Goal: Task Accomplishment & Management: Manage account settings

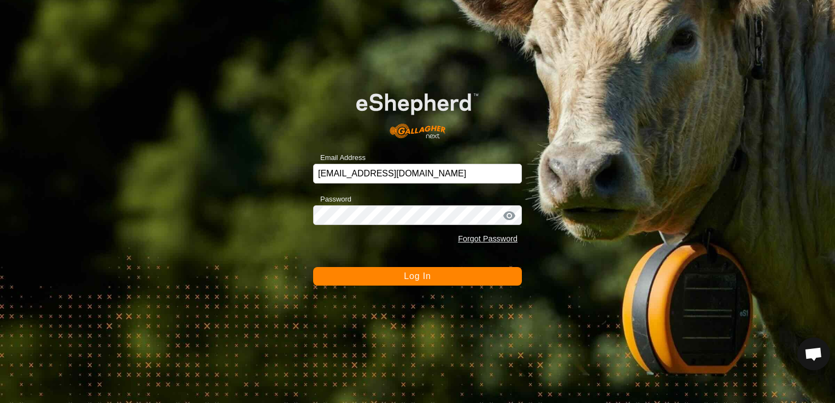
click at [404, 275] on span "Log In" at bounding box center [417, 275] width 27 height 9
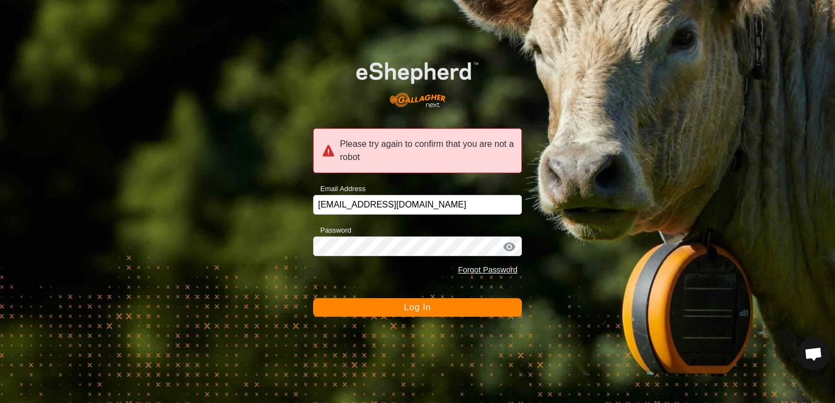
click at [412, 304] on span "Log In" at bounding box center [417, 307] width 27 height 9
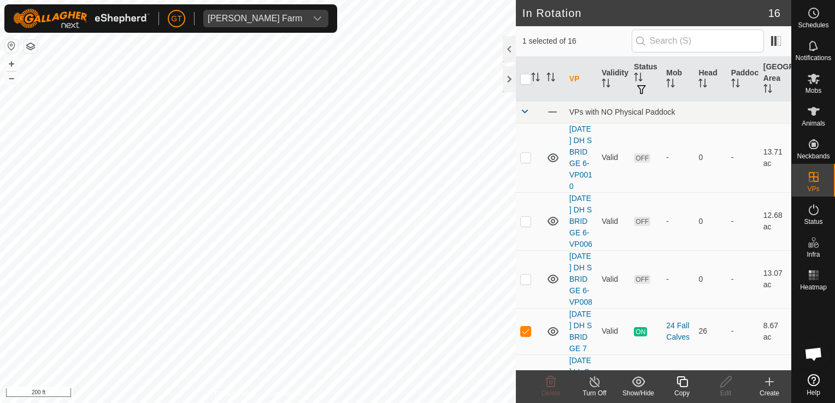
click at [683, 381] on icon at bounding box center [682, 381] width 14 height 13
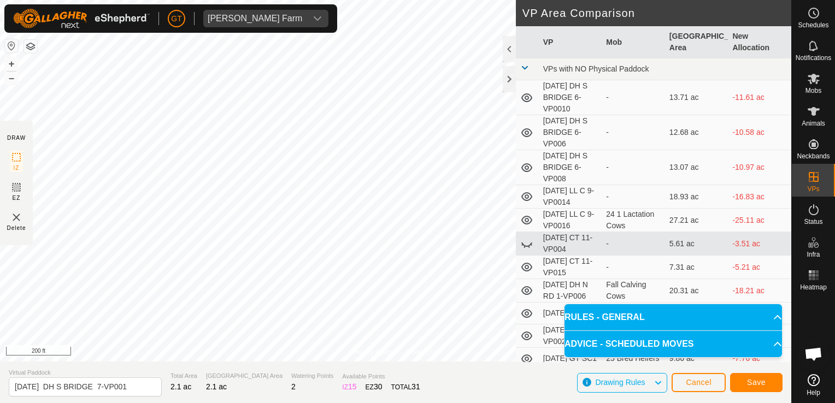
click at [252, 403] on html "[PERSON_NAME] Farm Schedules Notifications Mobs Animals Neckbands VPs Status In…" at bounding box center [417, 201] width 835 height 403
click at [208, 377] on div "Privacy Policy Contact Us Type: Inclusion Zone undefined Animal + – ⇧ i 50 ft D…" at bounding box center [395, 201] width 791 height 403
click at [0, 290] on html "[PERSON_NAME] Farm Schedules Notifications Mobs Animals Neckbands VPs Status In…" at bounding box center [417, 201] width 835 height 403
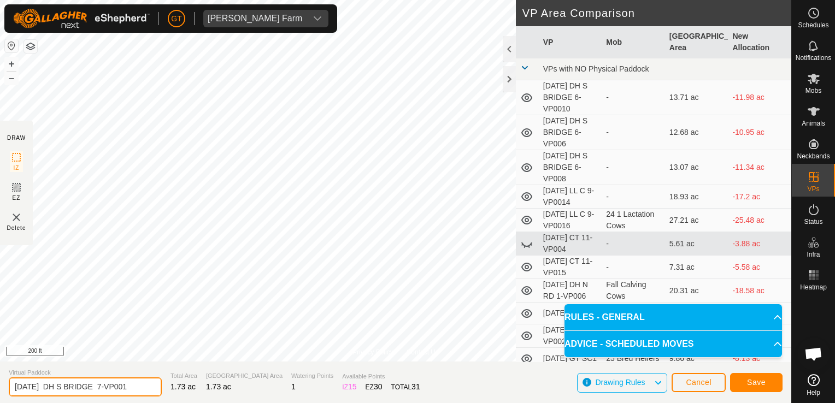
click at [143, 389] on input "[DATE] DH S BRIDGE 7-VP001" at bounding box center [85, 386] width 153 height 19
type input "[DATE] DH S BRIDGE 7-VP002"
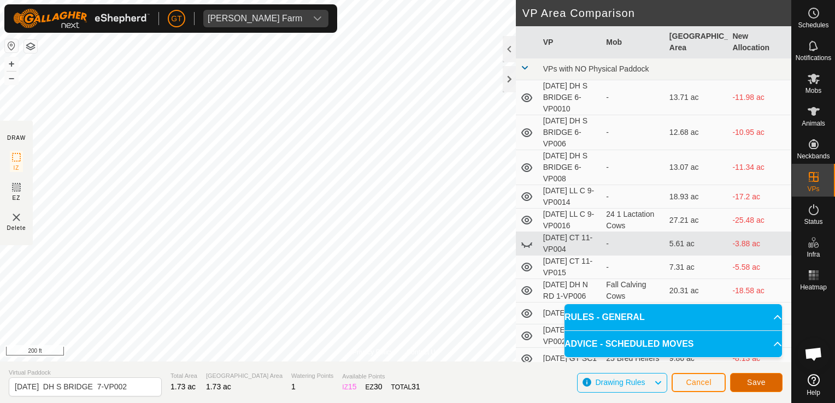
click at [770, 381] on button "Save" at bounding box center [756, 382] width 52 height 19
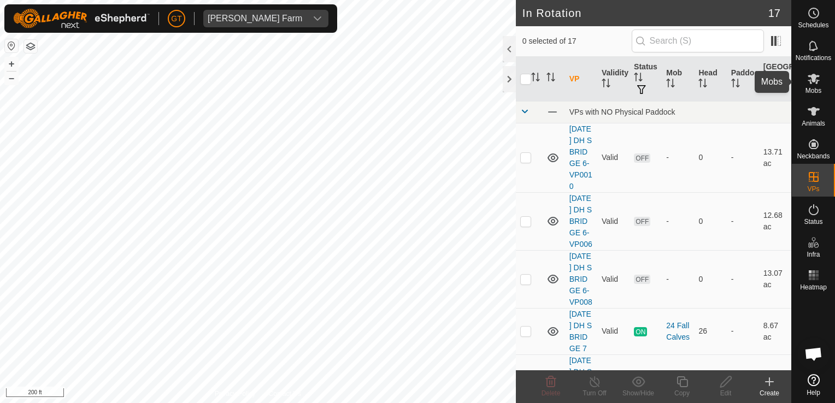
click at [820, 75] on es-mob-svg-icon at bounding box center [813, 78] width 20 height 17
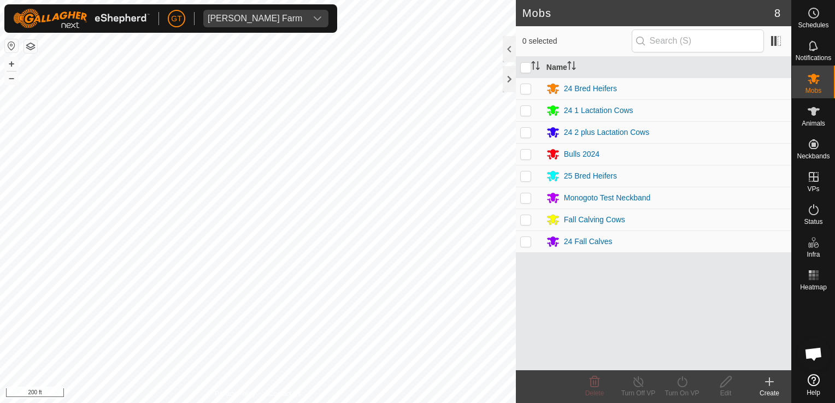
click at [527, 244] on p-checkbox at bounding box center [525, 241] width 11 height 9
checkbox input "true"
click at [677, 379] on icon at bounding box center [682, 381] width 14 height 13
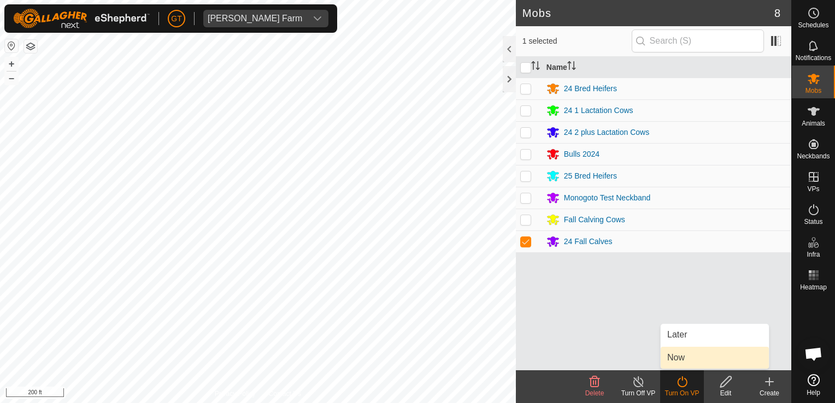
click at [671, 358] on link "Now" at bounding box center [714, 358] width 108 height 22
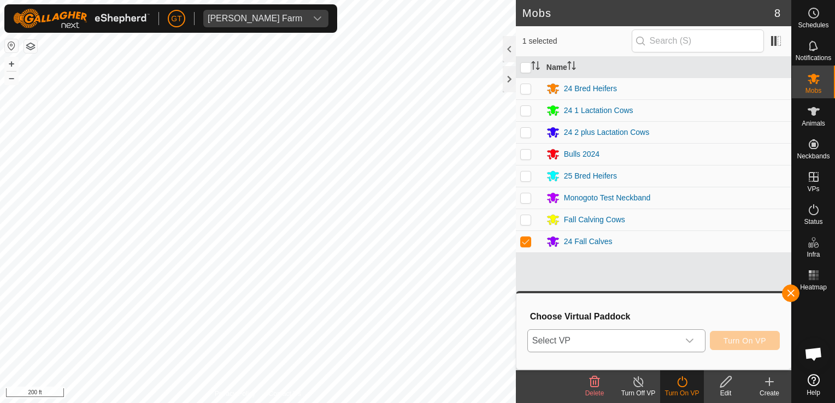
click at [692, 340] on icon "dropdown trigger" at bounding box center [689, 340] width 9 height 9
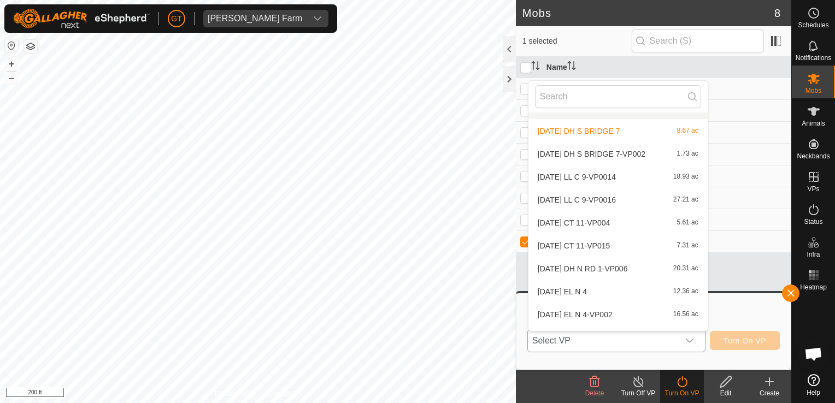
scroll to position [109, 0]
click at [645, 127] on li "[DATE] DH S BRIDGE 7-VP002 1.73 ac" at bounding box center [617, 131] width 179 height 22
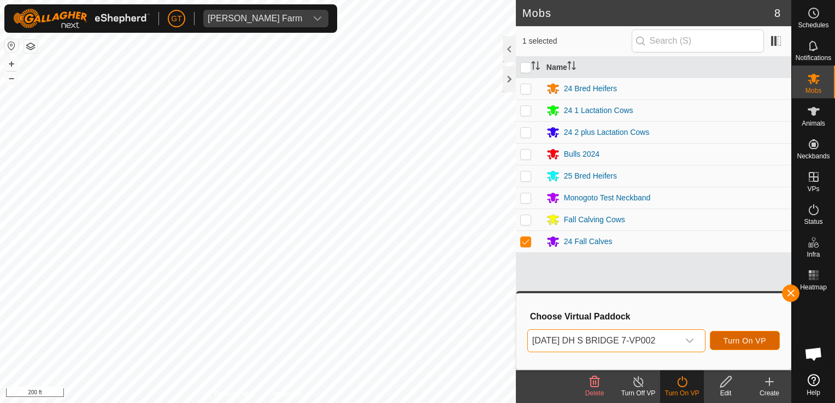
click at [754, 344] on span "Turn On VP" at bounding box center [744, 340] width 43 height 9
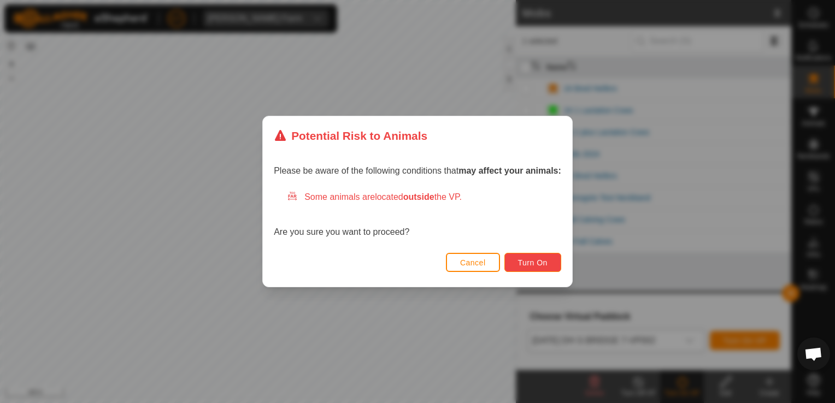
click at [536, 261] on span "Turn On" at bounding box center [532, 262] width 29 height 9
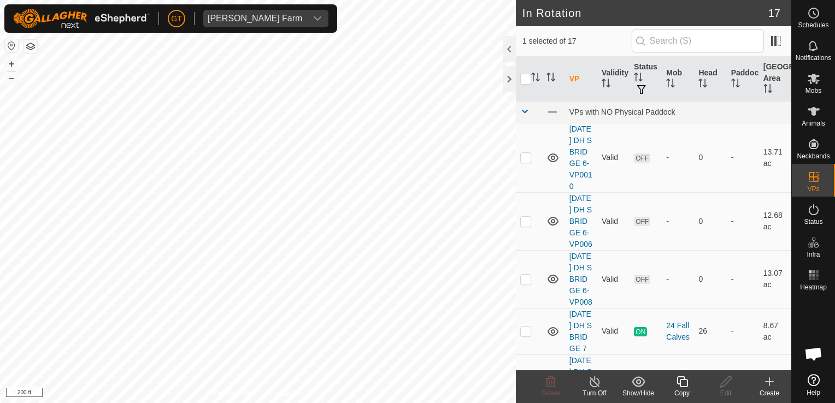
click at [682, 379] on icon at bounding box center [682, 381] width 14 height 13
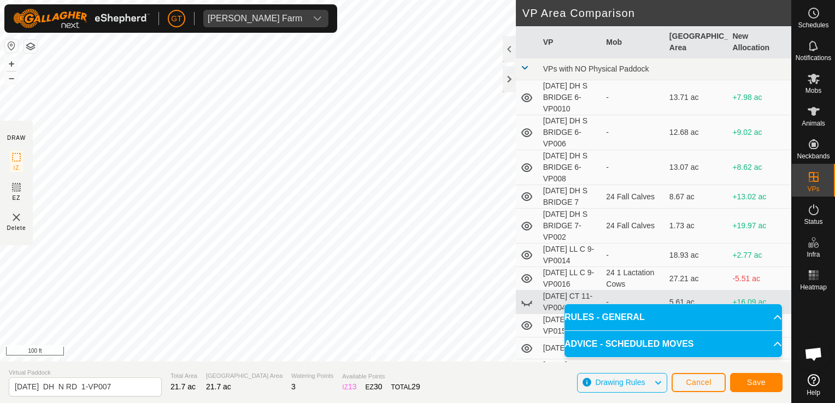
click at [446, 396] on div "Privacy Policy Contact Us Type: Inclusion Zone undefined Animal + – ⇧ i 100 ft …" at bounding box center [395, 201] width 791 height 403
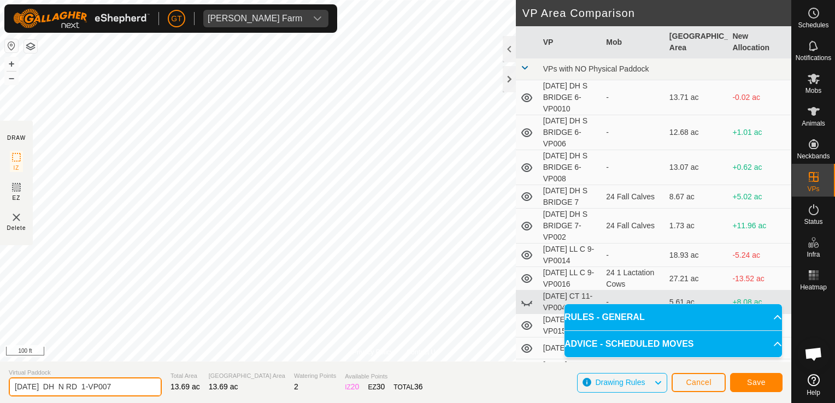
click at [139, 385] on input "[DATE] DH N RD 1-VP007" at bounding box center [85, 386] width 153 height 19
type input "[DATE] AH N1"
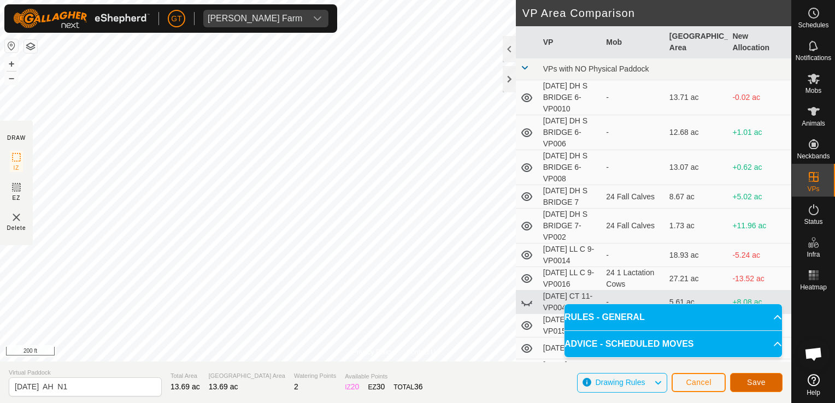
click at [776, 382] on button "Save" at bounding box center [756, 382] width 52 height 19
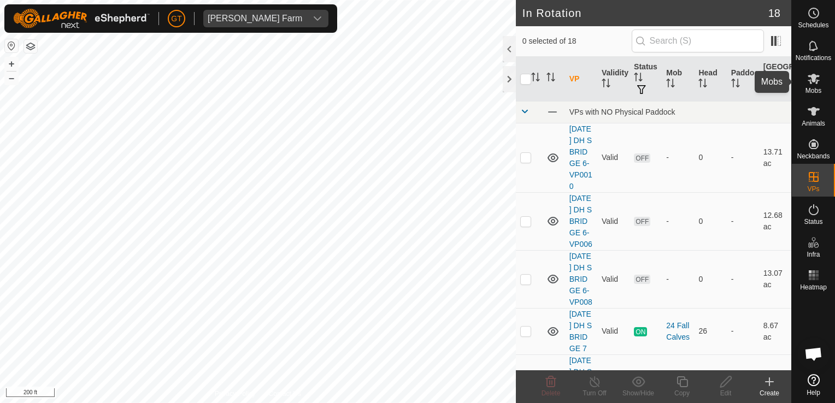
click at [814, 74] on icon at bounding box center [813, 79] width 12 height 10
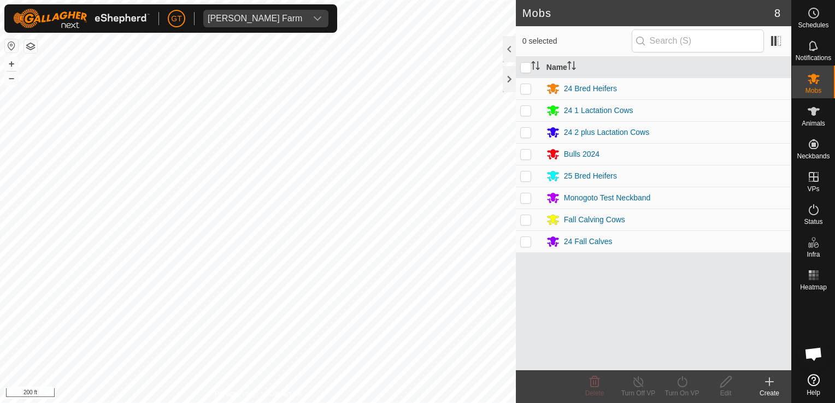
click at [529, 218] on p-checkbox at bounding box center [525, 219] width 11 height 9
checkbox input "true"
click at [679, 378] on icon at bounding box center [682, 381] width 10 height 11
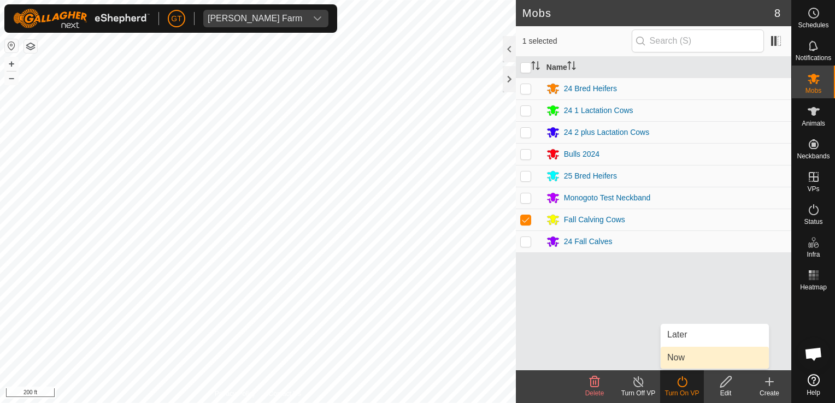
click at [680, 357] on link "Now" at bounding box center [714, 358] width 108 height 22
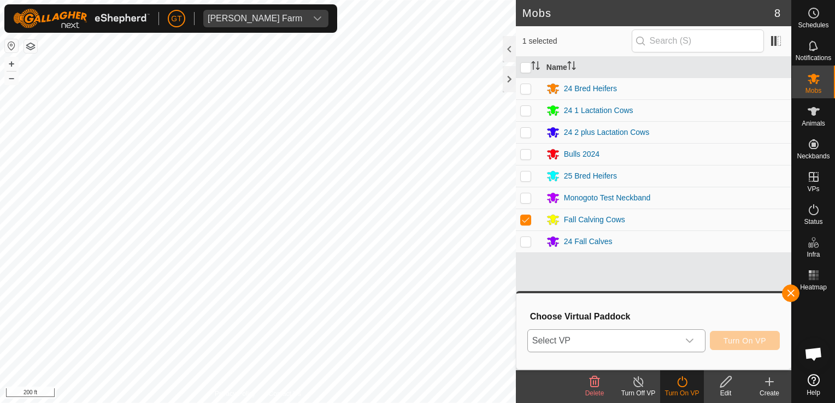
click at [694, 338] on icon "dropdown trigger" at bounding box center [689, 340] width 9 height 9
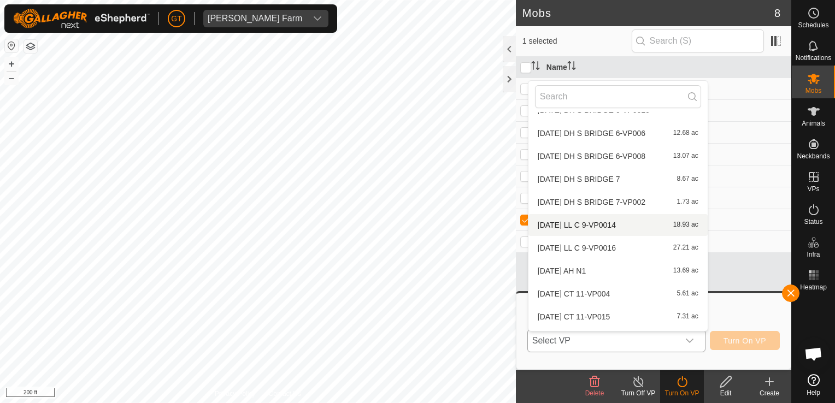
scroll to position [55, 0]
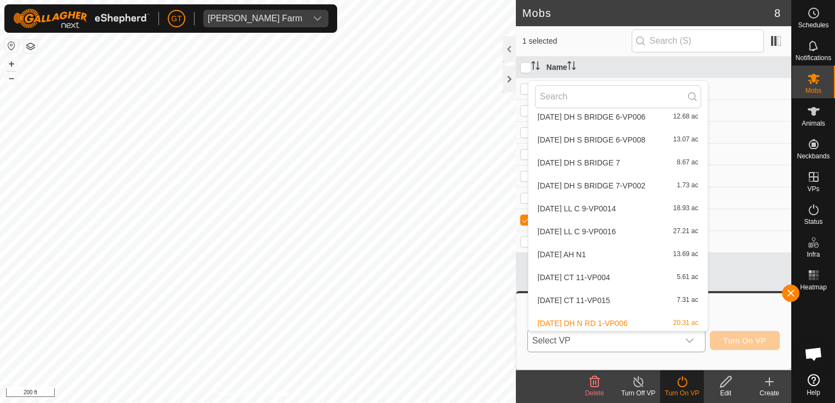
click at [614, 257] on li "[DATE] AH N1 13.69 ac" at bounding box center [617, 255] width 179 height 22
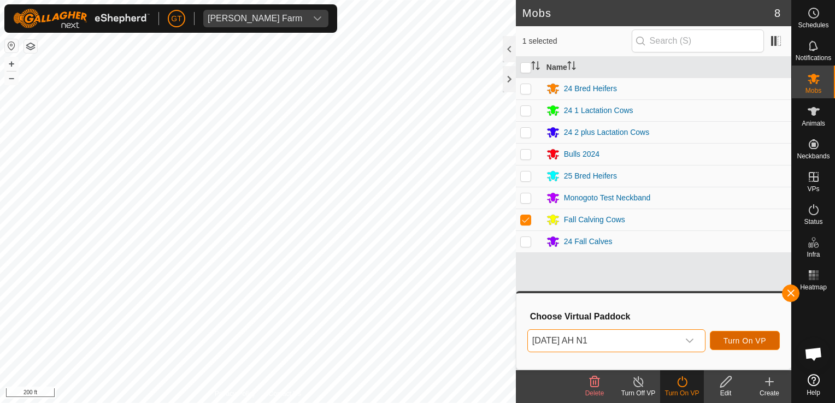
click at [736, 339] on span "Turn On VP" at bounding box center [744, 340] width 43 height 9
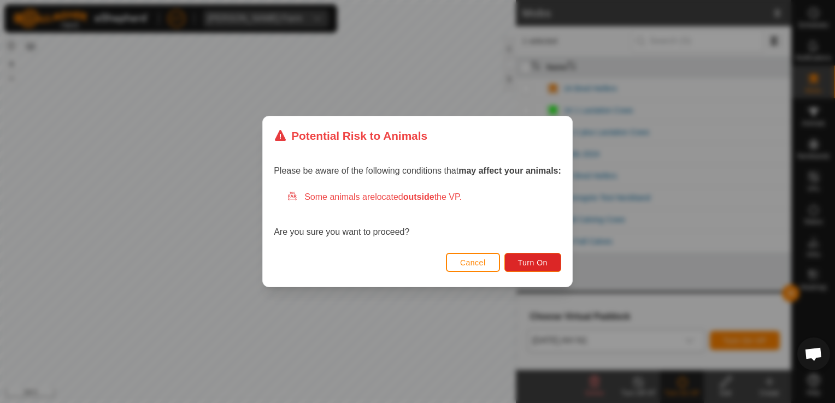
click at [525, 252] on div "Cancel Turn On" at bounding box center [417, 268] width 309 height 37
click at [525, 265] on span "Turn On" at bounding box center [532, 262] width 29 height 9
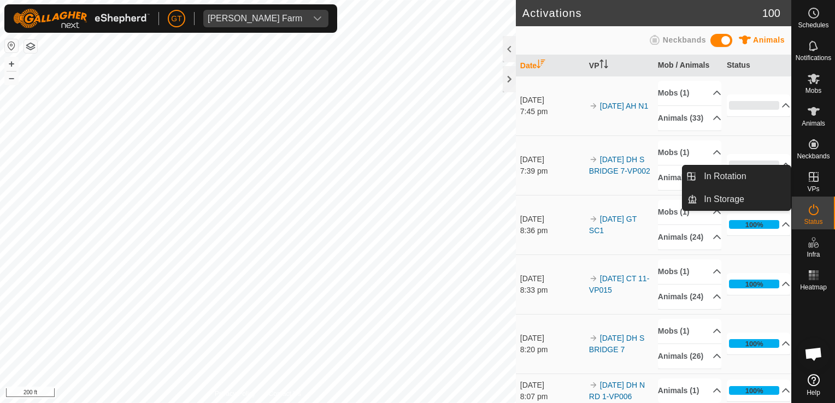
click at [811, 179] on icon at bounding box center [813, 176] width 13 height 13
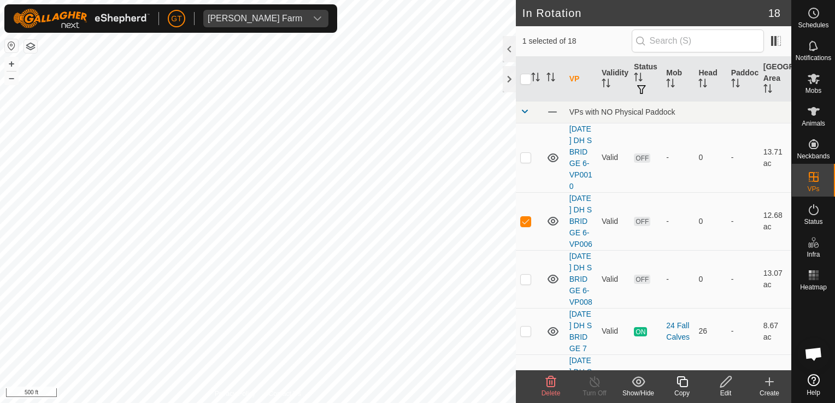
click at [553, 386] on icon at bounding box center [550, 381] width 13 height 13
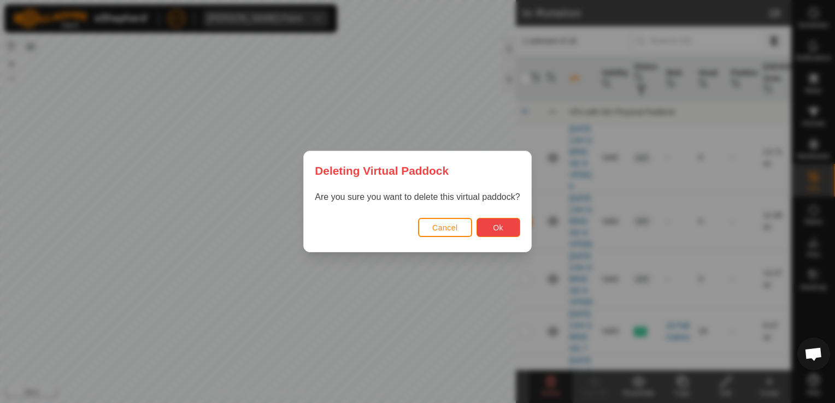
click at [500, 229] on span "Ok" at bounding box center [498, 227] width 10 height 9
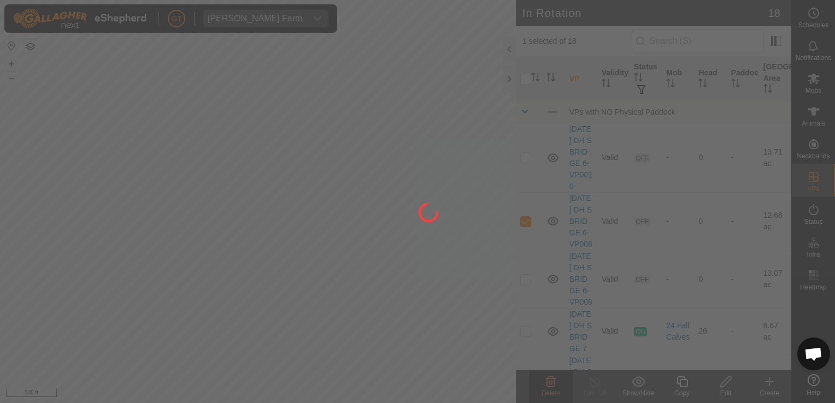
checkbox input "false"
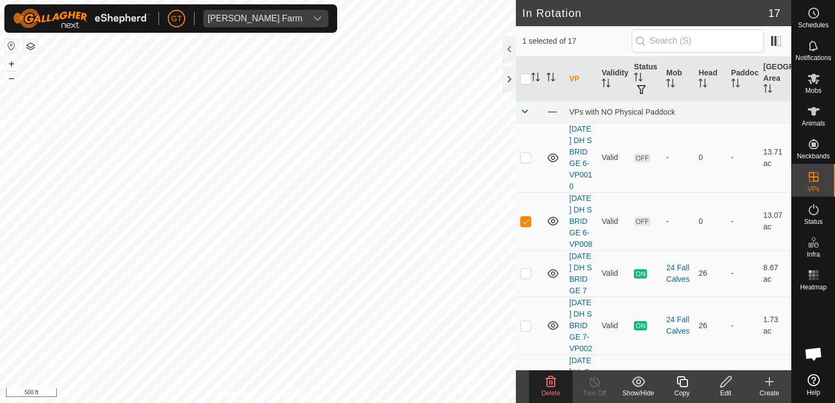
click at [552, 376] on icon at bounding box center [550, 381] width 13 height 13
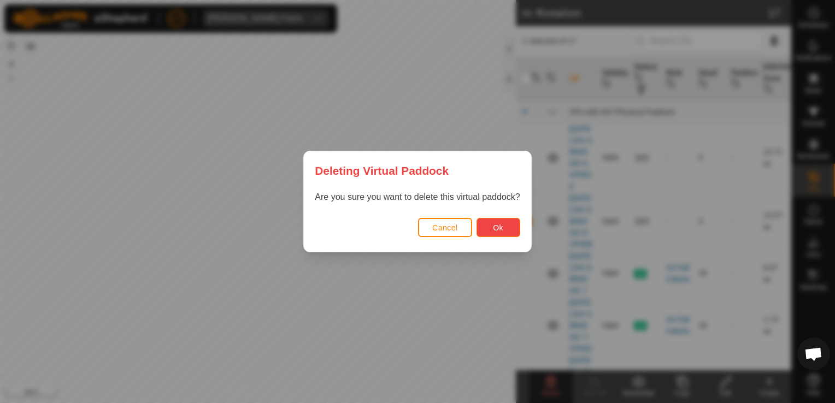
click at [500, 235] on button "Ok" at bounding box center [498, 227] width 44 height 19
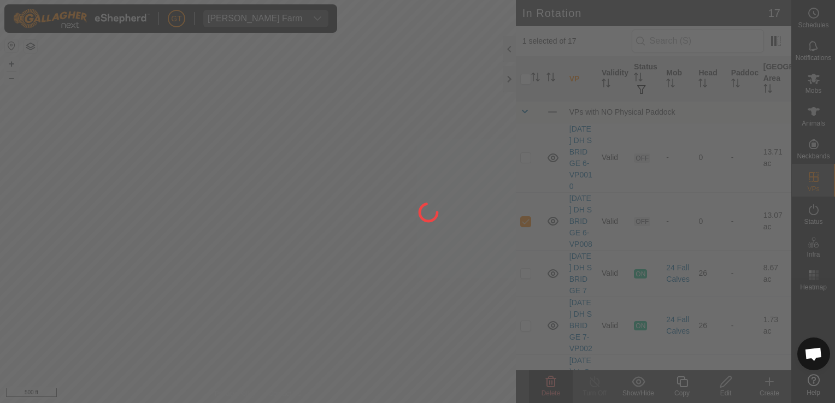
checkbox input "false"
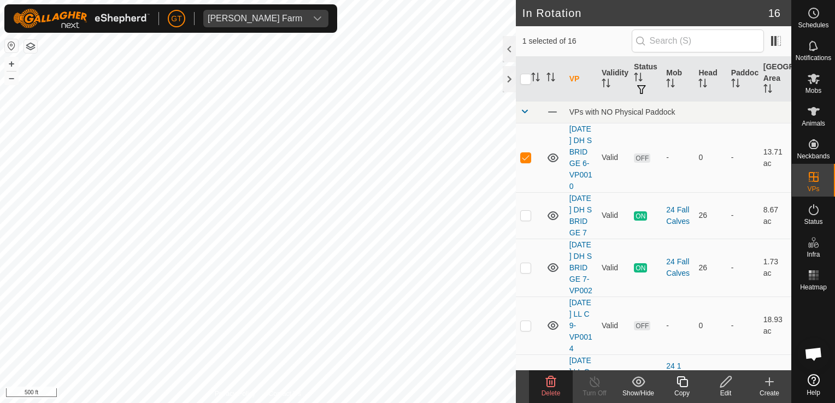
click at [548, 378] on icon at bounding box center [551, 381] width 10 height 11
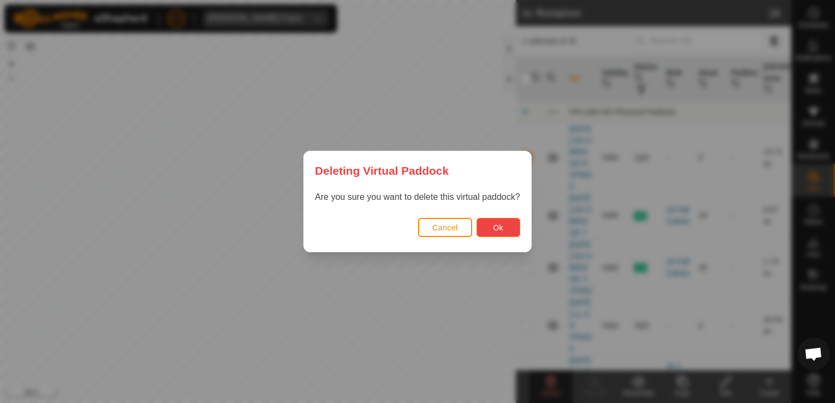
click at [503, 221] on button "Ok" at bounding box center [498, 227] width 44 height 19
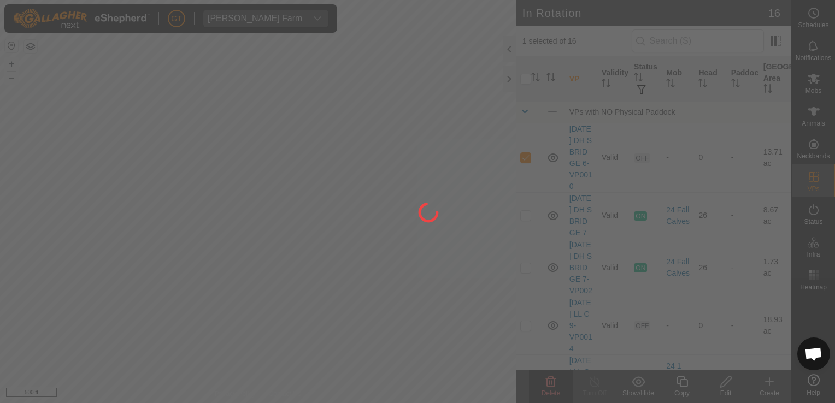
checkbox input "false"
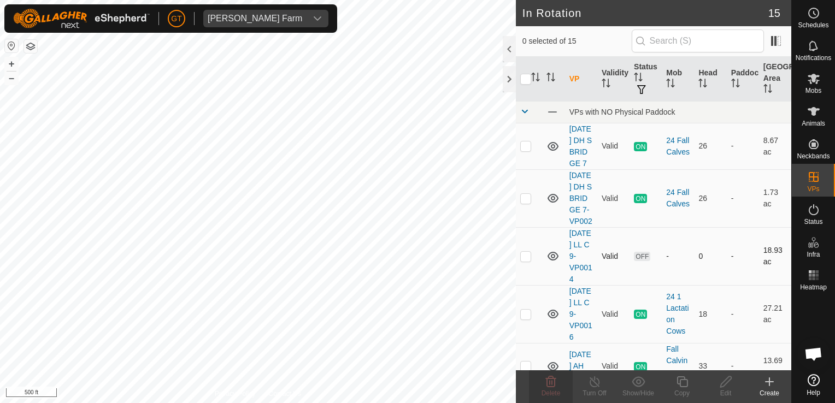
click at [528, 308] on div "In Rotation 15 0 selected of 15 VP Validity Status Mob Head Paddock Grazing Are…" at bounding box center [395, 201] width 791 height 403
checkbox input "true"
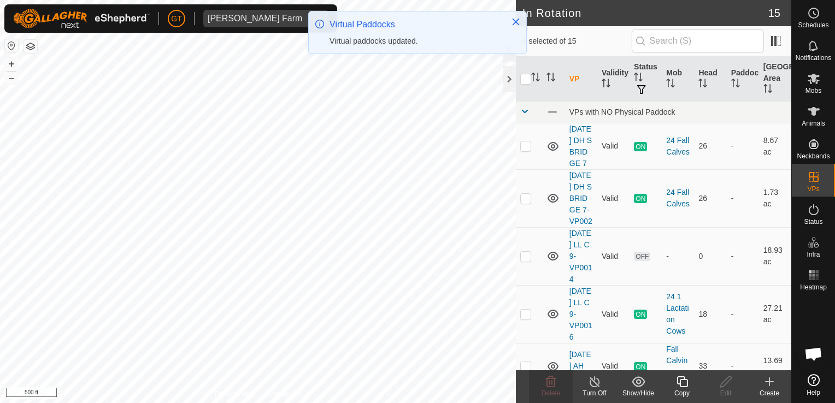
checkbox input "false"
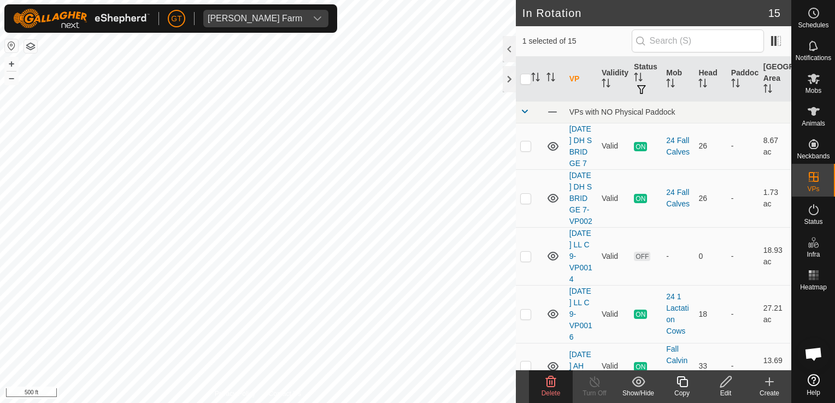
click at [552, 379] on icon at bounding box center [551, 381] width 10 height 11
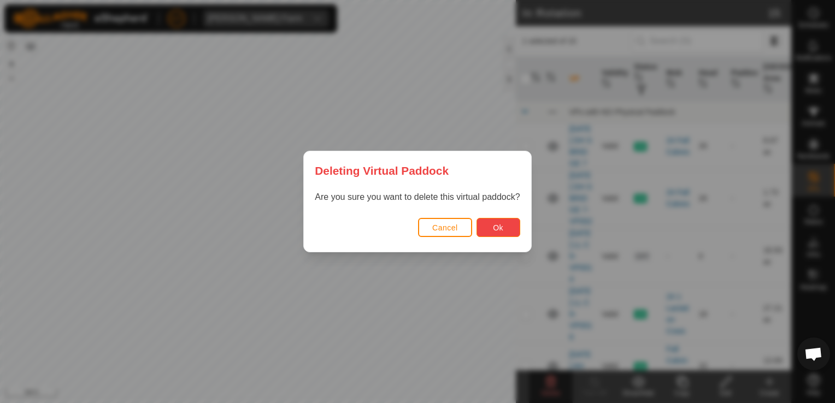
click at [507, 221] on button "Ok" at bounding box center [498, 227] width 44 height 19
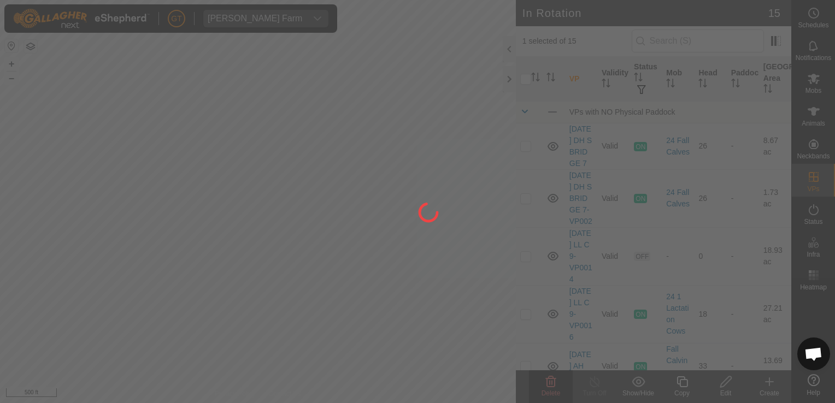
checkbox input "false"
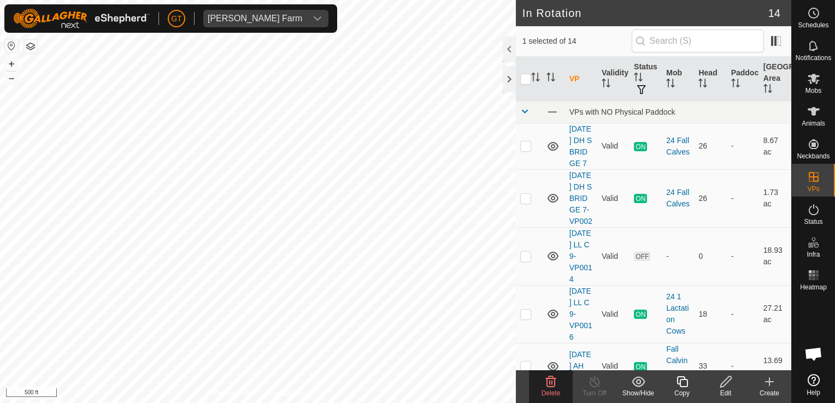
click at [552, 379] on icon at bounding box center [550, 381] width 13 height 13
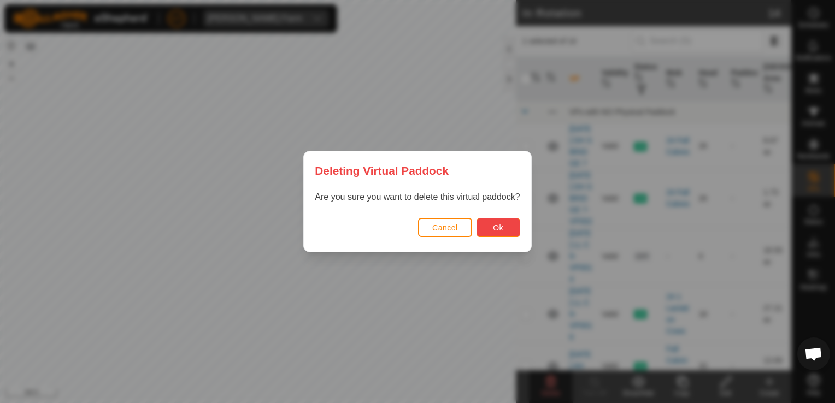
click at [500, 234] on button "Ok" at bounding box center [498, 227] width 44 height 19
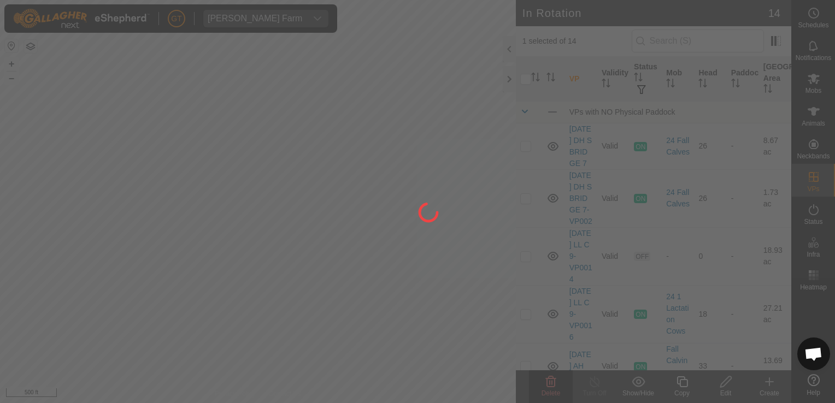
checkbox input "false"
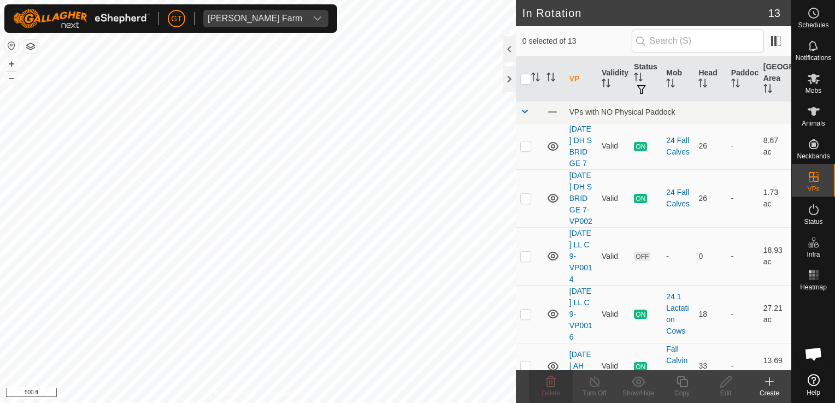
checkbox input "true"
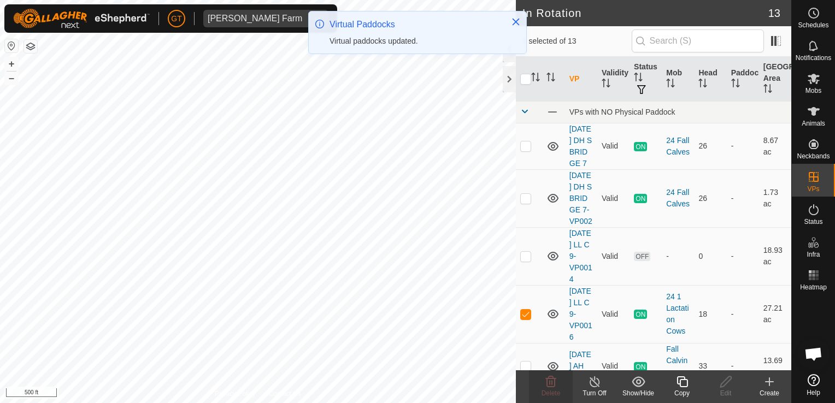
checkbox input "false"
checkbox input "true"
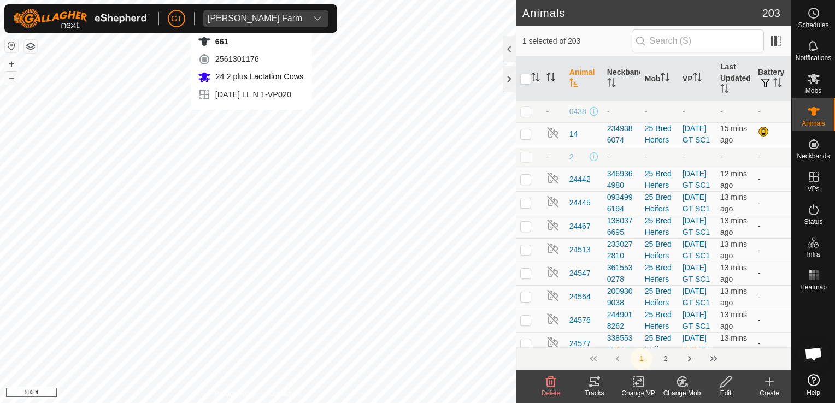
checkbox input "false"
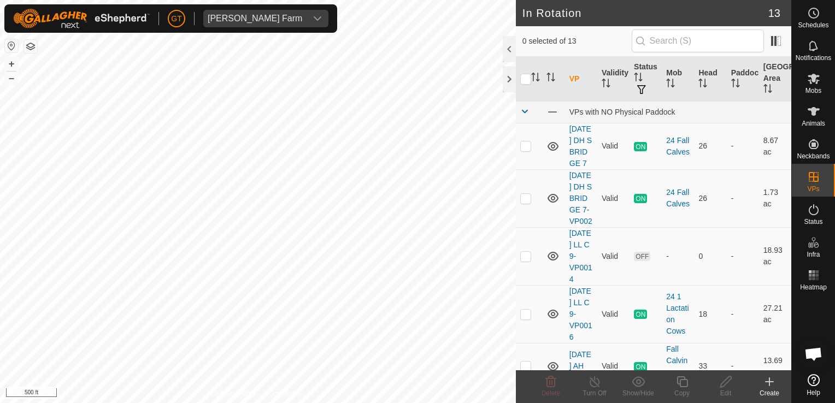
checkbox input "true"
checkbox input "false"
click at [683, 381] on icon at bounding box center [682, 381] width 14 height 13
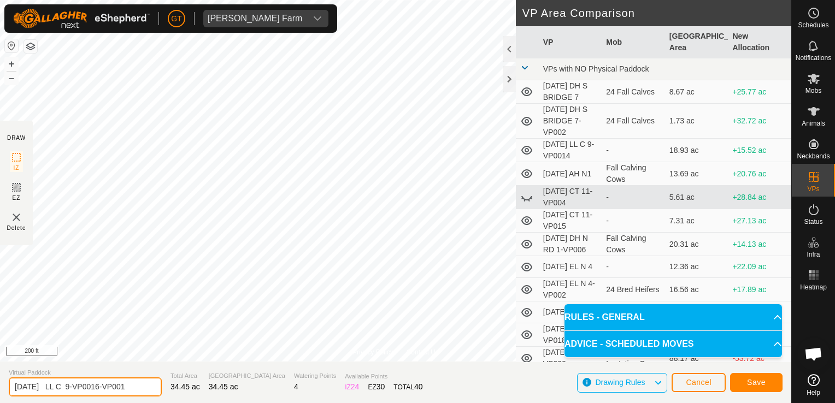
click at [139, 389] on input "[DATE] LL C 9-VP0016-VP001" at bounding box center [85, 386] width 153 height 19
type input "[DATE] LL C 10"
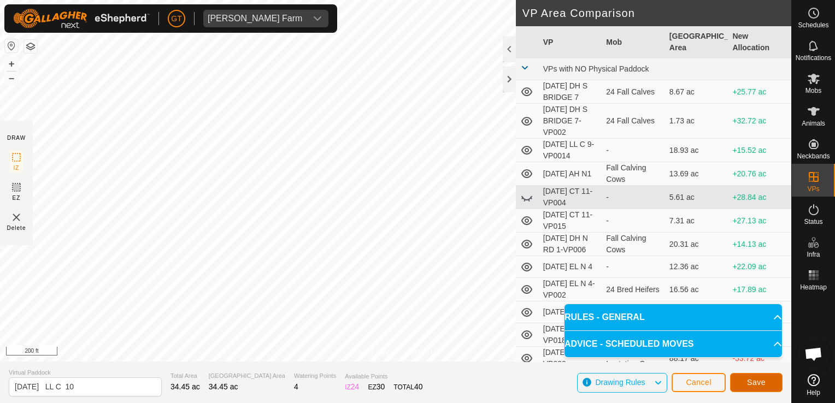
click at [753, 385] on span "Save" at bounding box center [756, 382] width 19 height 9
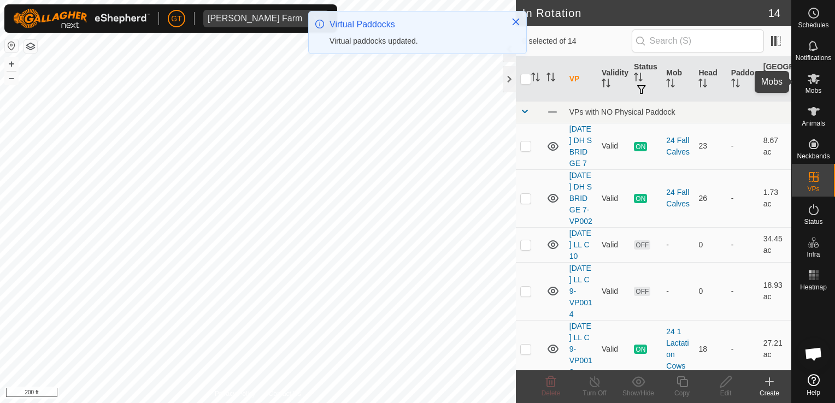
click at [815, 73] on icon at bounding box center [813, 78] width 13 height 13
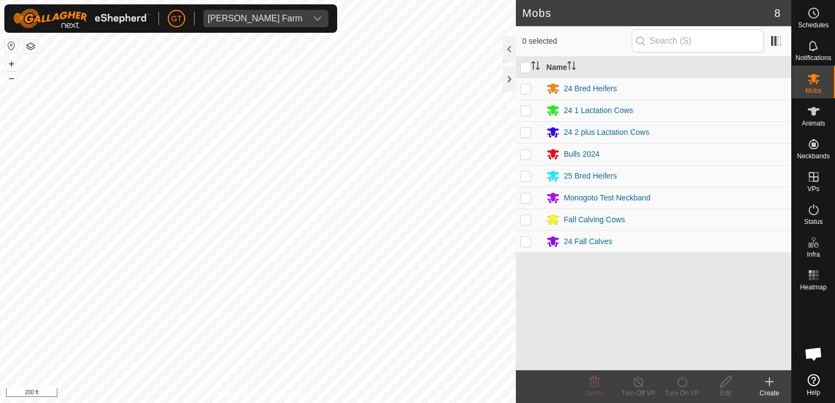
click at [528, 111] on p-checkbox at bounding box center [525, 110] width 11 height 9
checkbox input "true"
click at [681, 381] on icon at bounding box center [682, 381] width 14 height 13
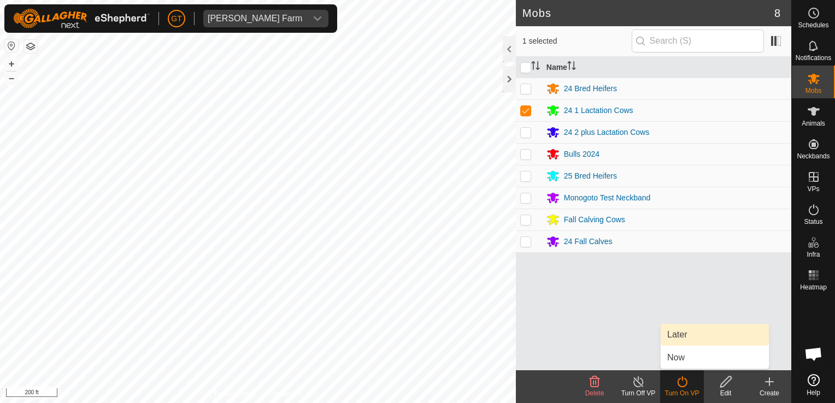
click at [701, 330] on link "Later" at bounding box center [714, 335] width 108 height 22
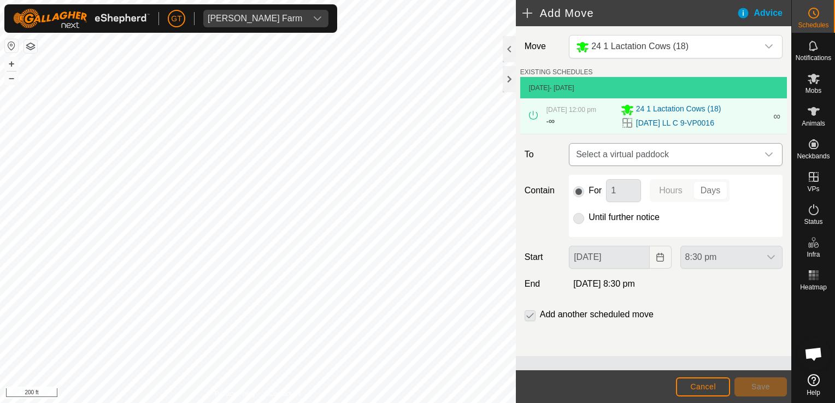
click at [772, 152] on icon "dropdown trigger" at bounding box center [768, 154] width 9 height 9
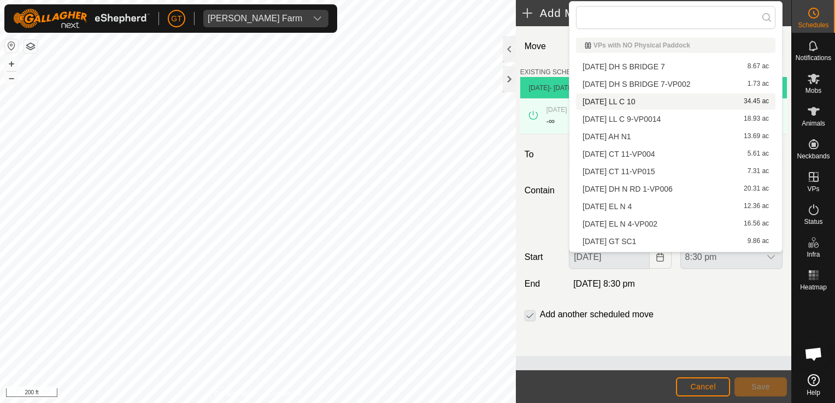
click at [642, 104] on li "[DATE] LL C 10 34.45 ac" at bounding box center [675, 101] width 199 height 16
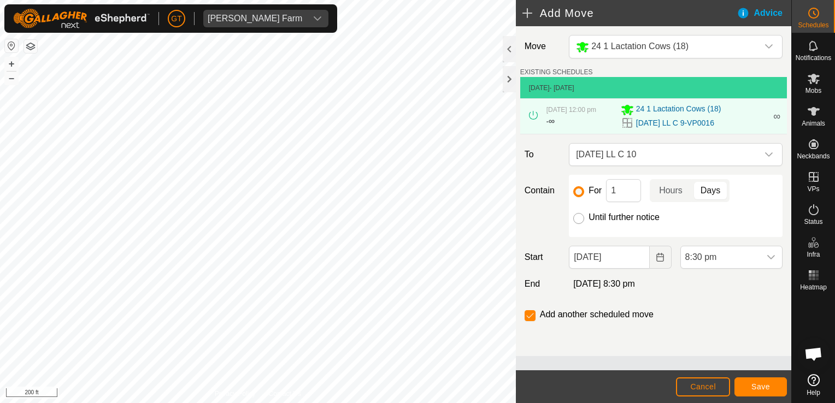
click at [583, 217] on input "Until further notice" at bounding box center [578, 218] width 11 height 11
radio input "true"
checkbox input "false"
click at [662, 254] on icon "Choose Date" at bounding box center [659, 257] width 7 height 9
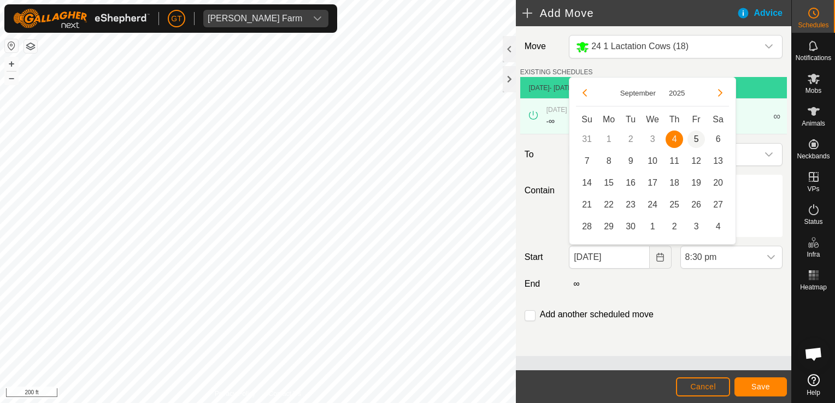
click at [693, 138] on span "5" at bounding box center [695, 139] width 17 height 17
type input "[DATE]"
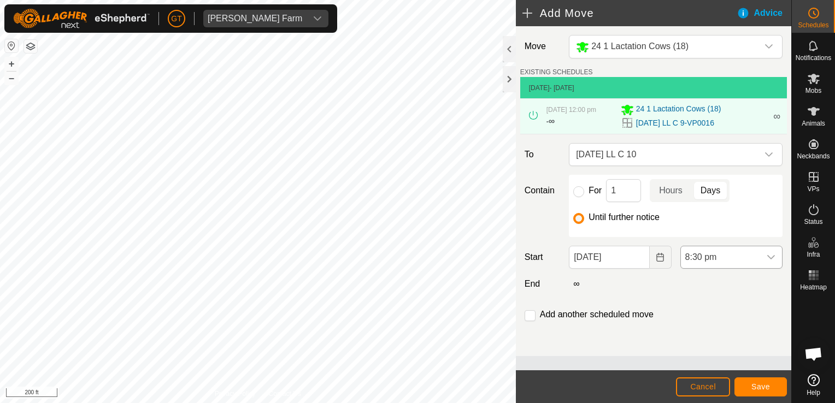
click at [767, 256] on icon "dropdown trigger" at bounding box center [770, 257] width 9 height 9
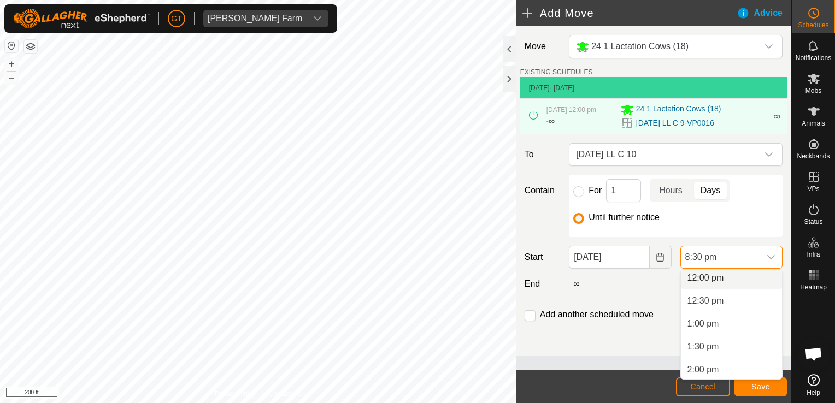
scroll to position [551, 0]
click at [723, 283] on li "12:00 pm" at bounding box center [731, 281] width 101 height 22
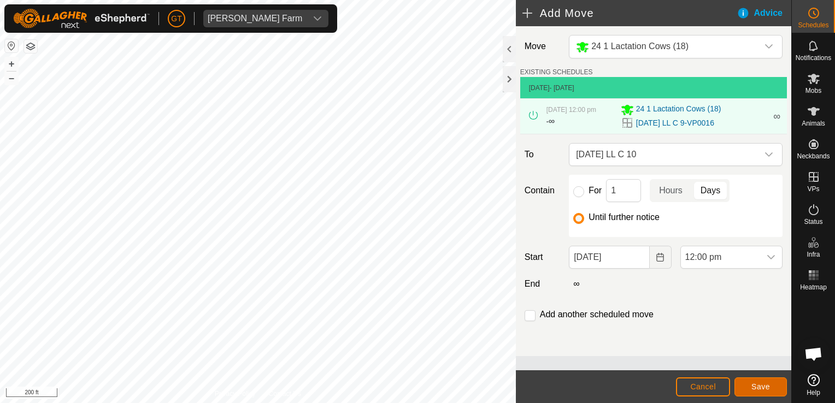
click at [769, 386] on button "Save" at bounding box center [760, 386] width 52 height 19
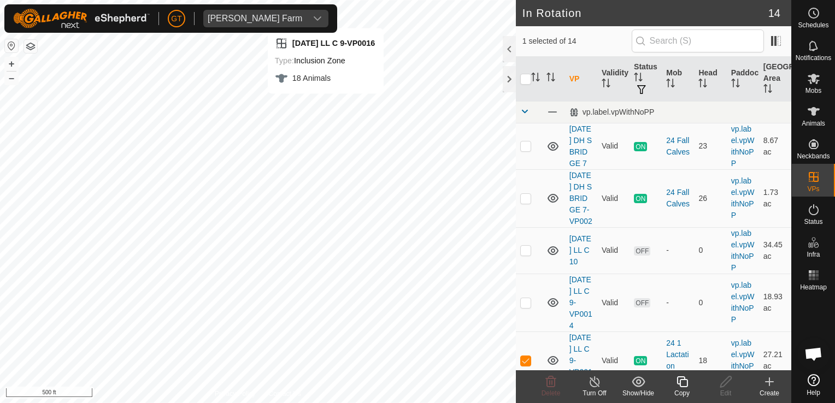
checkbox input "true"
checkbox input "false"
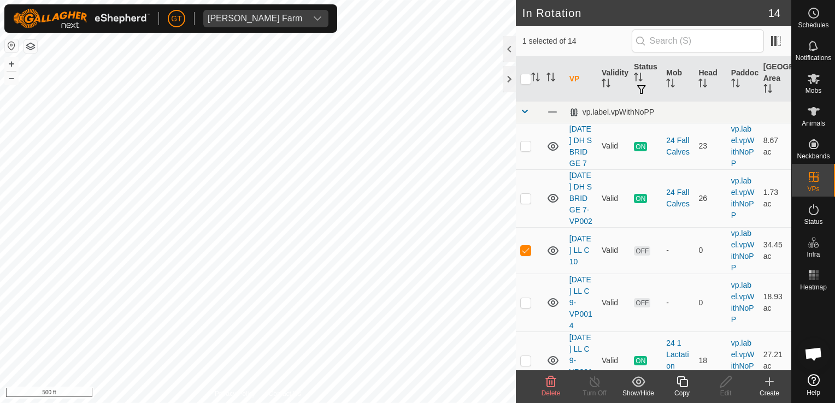
click at [549, 385] on icon at bounding box center [551, 381] width 10 height 11
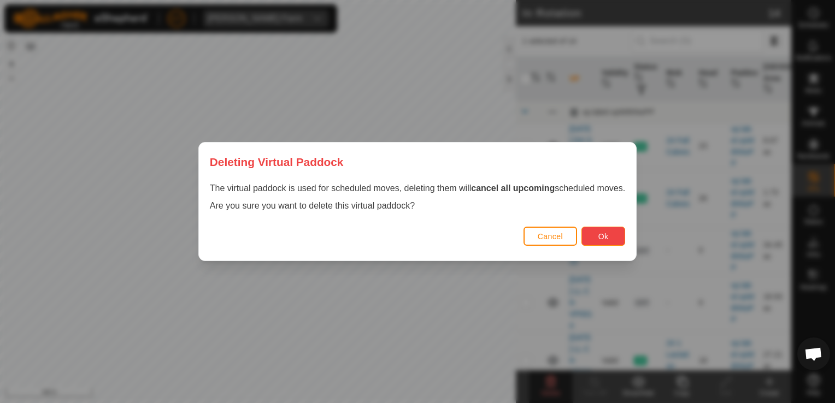
click at [609, 232] on button "Ok" at bounding box center [603, 236] width 44 height 19
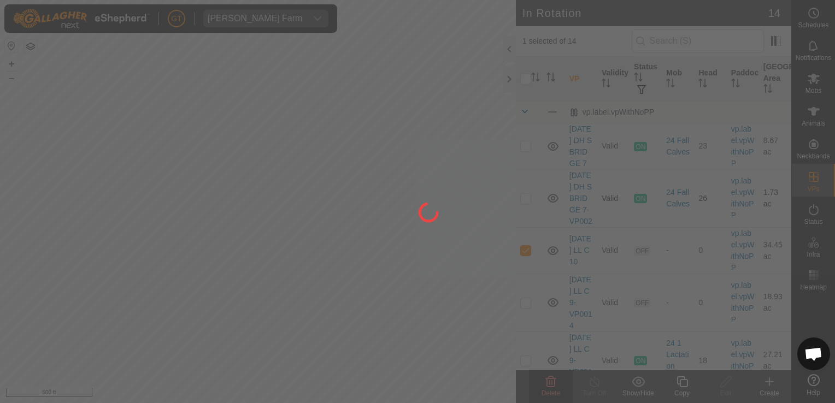
checkbox input "false"
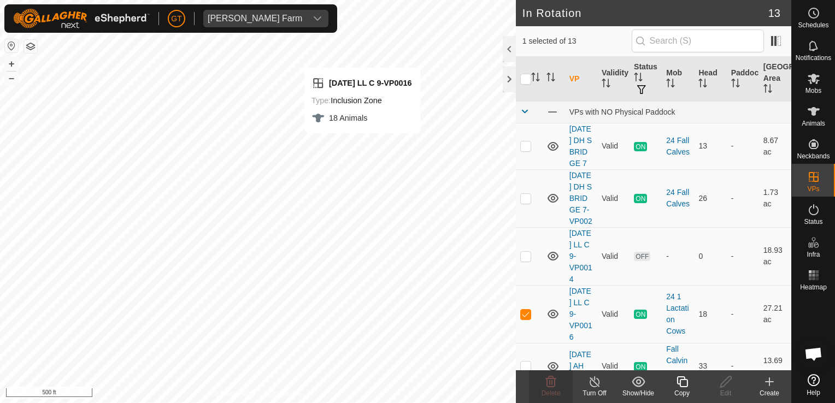
checkbox input "false"
checkbox input "true"
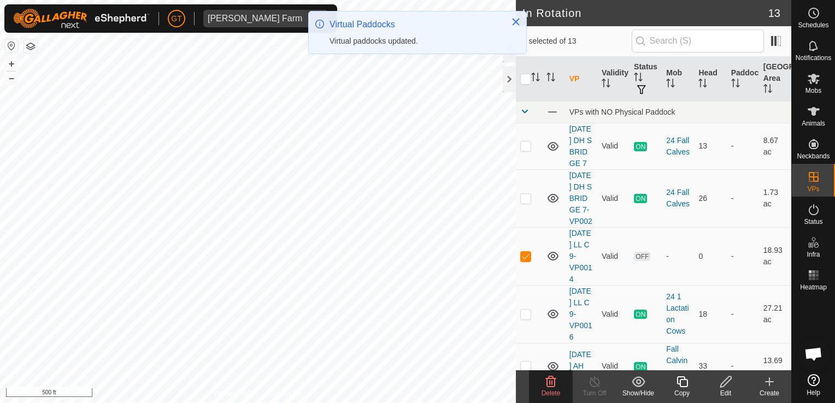
click at [553, 378] on icon at bounding box center [551, 381] width 10 height 11
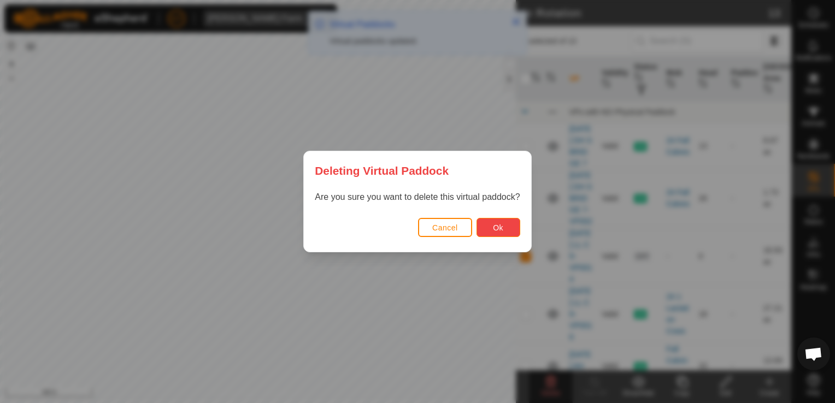
click at [499, 221] on button "Ok" at bounding box center [498, 227] width 44 height 19
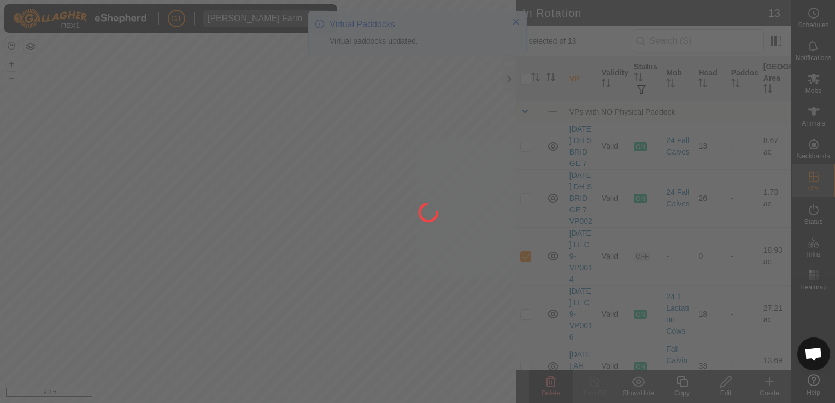
checkbox input "false"
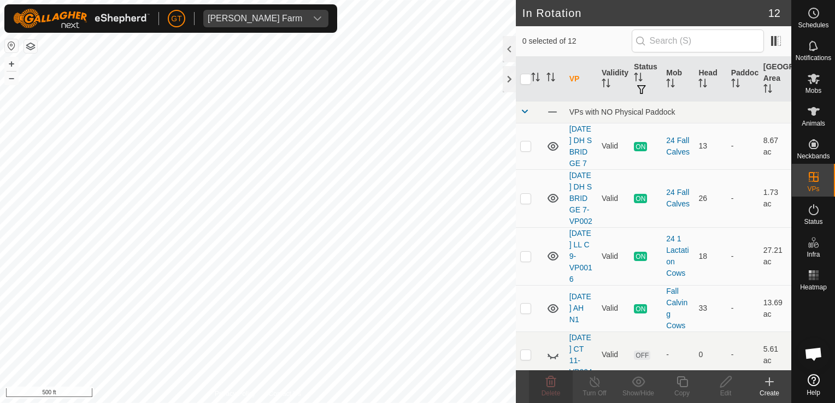
checkbox input "true"
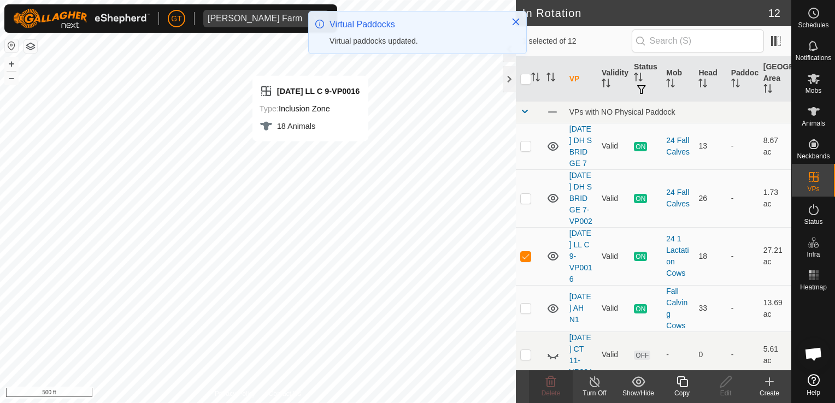
checkbox input "false"
checkbox input "true"
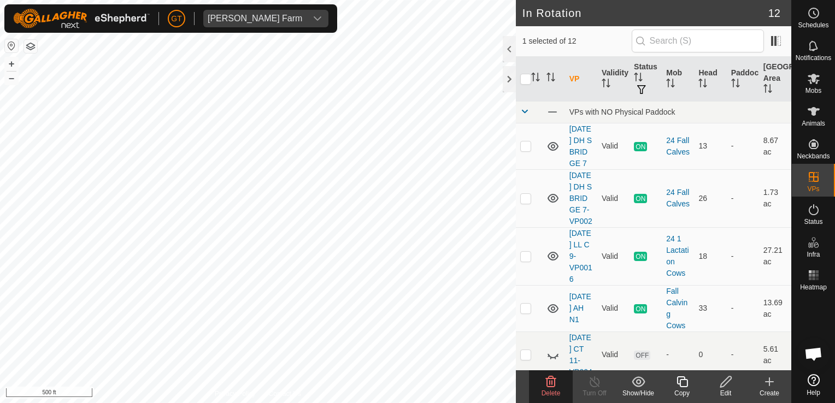
checkbox input "true"
checkbox input "false"
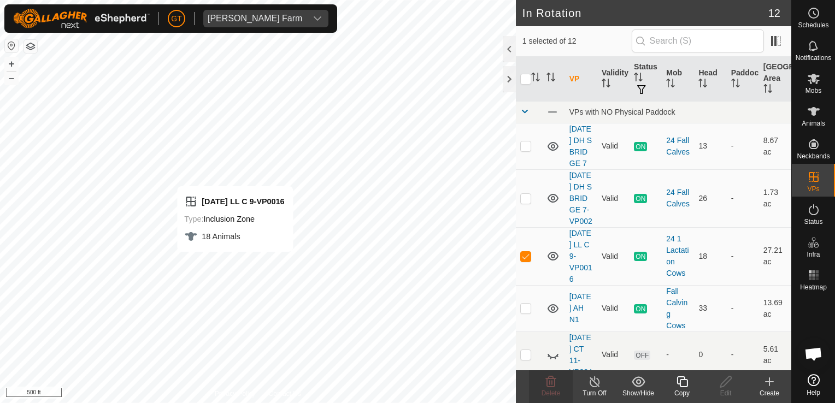
checkbox input "false"
checkbox input "true"
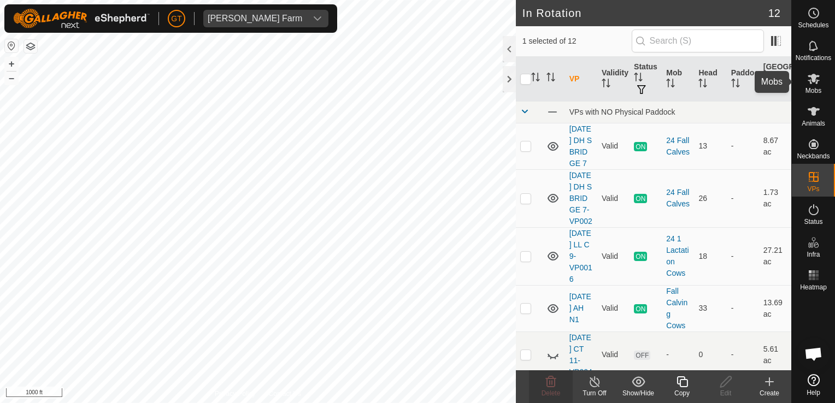
click at [812, 80] on icon at bounding box center [813, 79] width 12 height 10
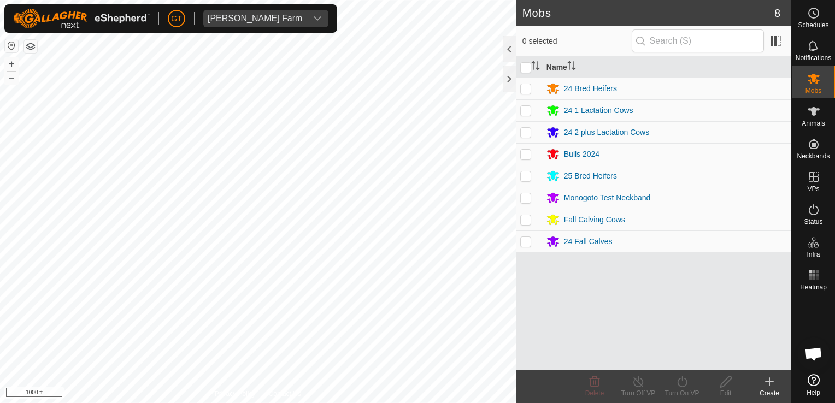
click at [523, 108] on p-checkbox at bounding box center [525, 110] width 11 height 9
checkbox input "true"
click at [817, 16] on circle at bounding box center [813, 13] width 10 height 10
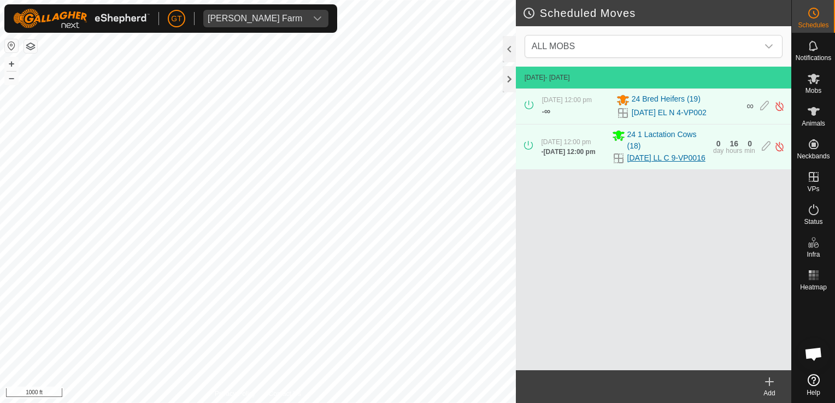
click at [657, 164] on link "[DATE] LL C 9-VP0016" at bounding box center [666, 157] width 78 height 11
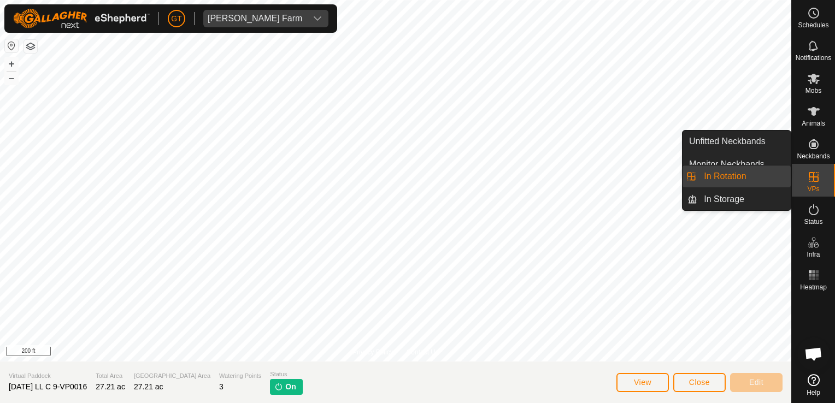
click at [814, 175] on icon at bounding box center [813, 176] width 13 height 13
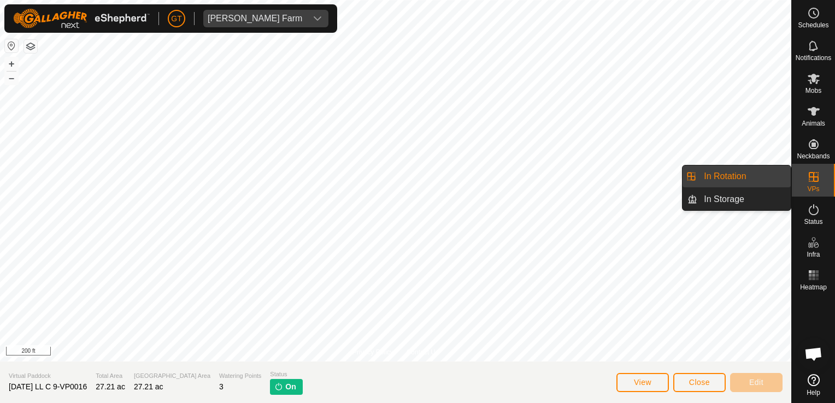
click at [737, 178] on link "In Rotation" at bounding box center [743, 177] width 93 height 22
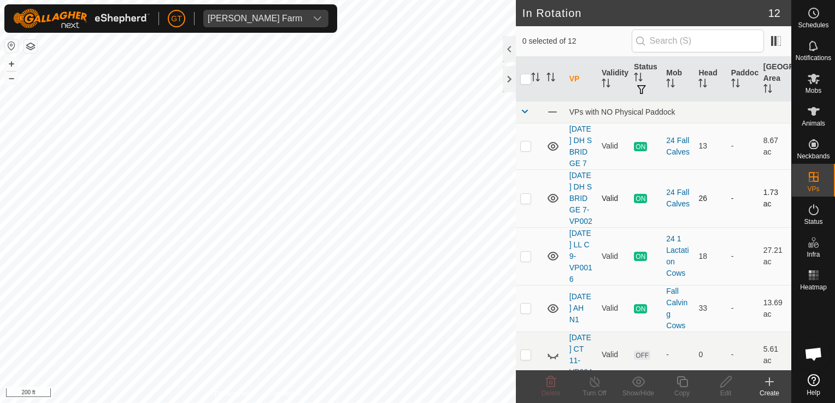
checkbox input "true"
click at [685, 377] on icon at bounding box center [682, 381] width 14 height 13
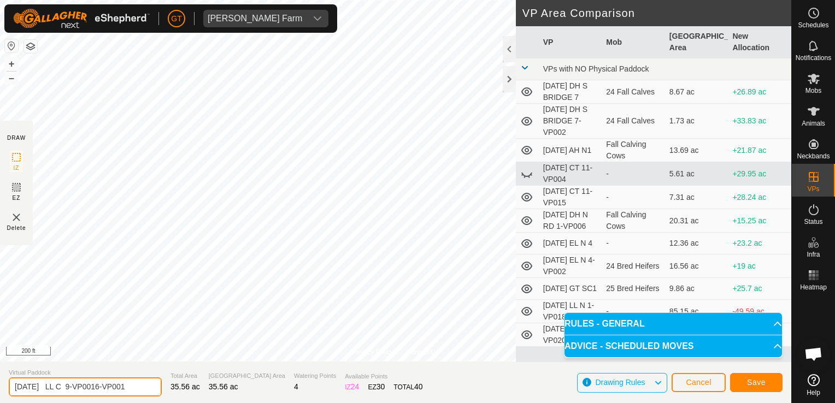
click at [143, 386] on input "[DATE] LL C 9-VP0016-VP001" at bounding box center [85, 386] width 153 height 19
type input "[DATE] LL C 9-VP0016-VP002"
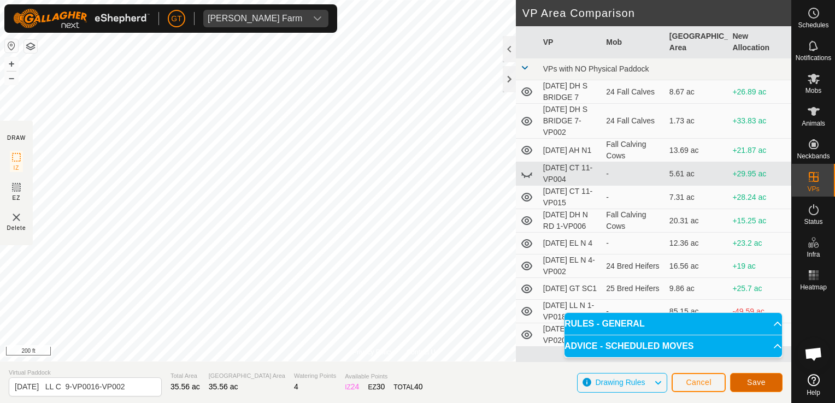
click at [752, 386] on span "Save" at bounding box center [756, 382] width 19 height 9
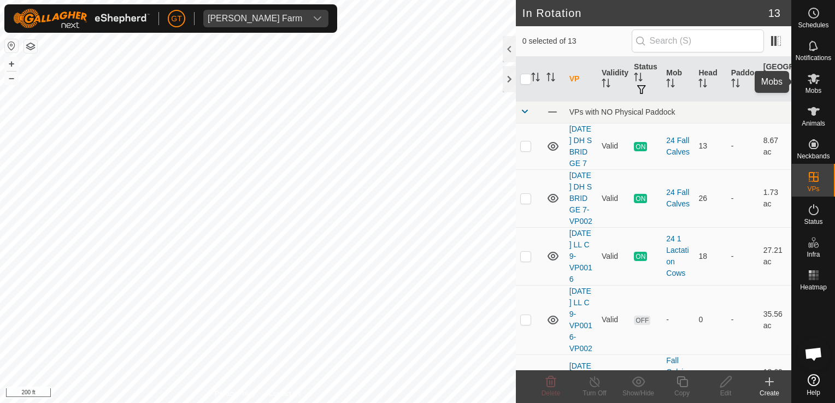
click at [813, 81] on icon at bounding box center [813, 79] width 12 height 10
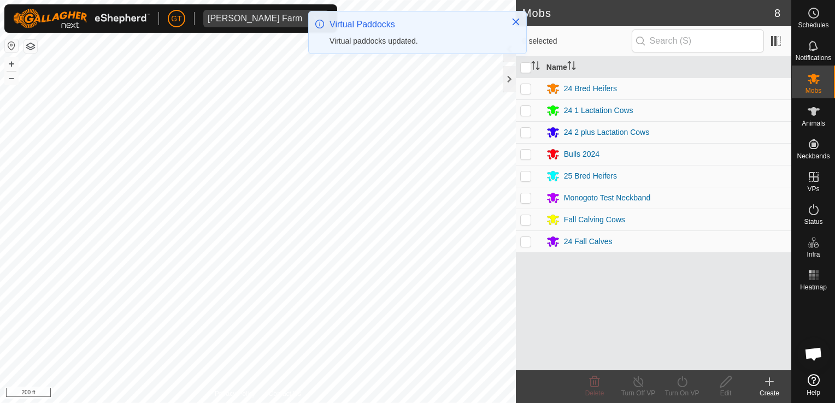
click at [527, 109] on p-checkbox at bounding box center [525, 110] width 11 height 9
checkbox input "true"
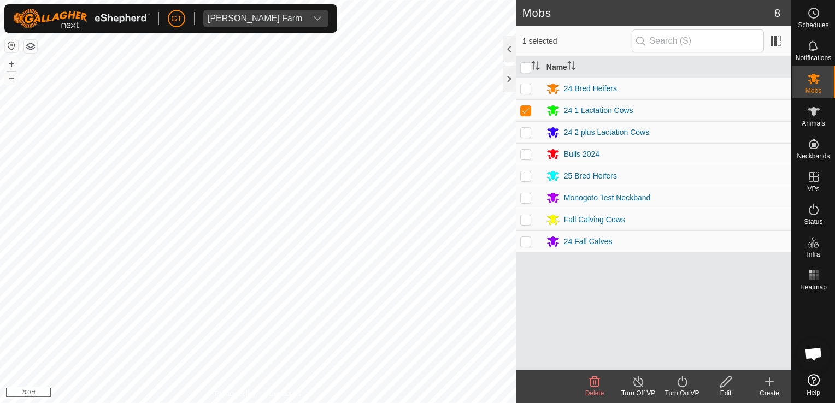
click at [678, 385] on icon at bounding box center [682, 381] width 14 height 13
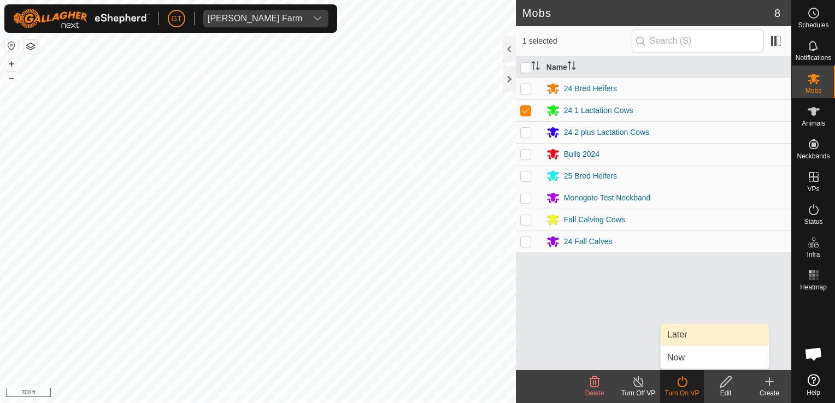
click at [701, 335] on link "Later" at bounding box center [714, 335] width 108 height 22
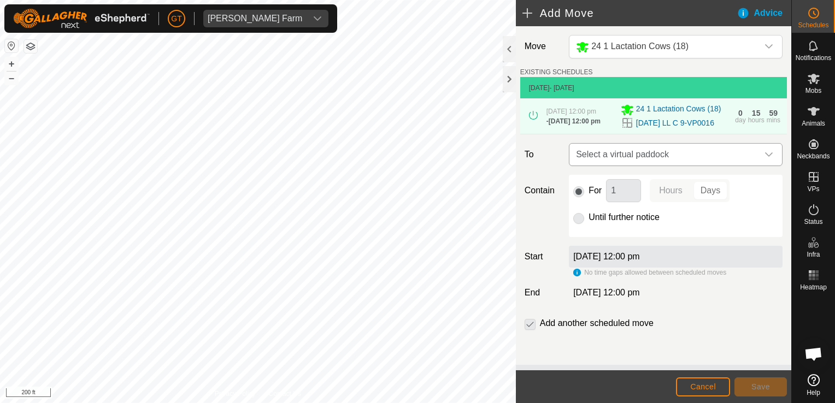
click at [764, 159] on icon "dropdown trigger" at bounding box center [768, 154] width 9 height 9
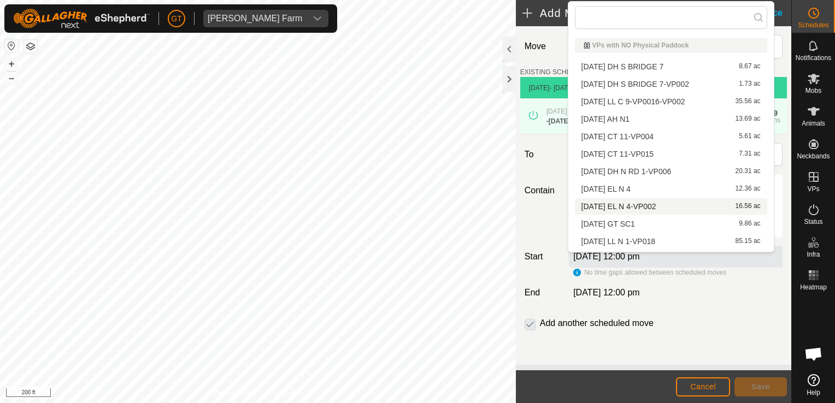
scroll to position [15, 0]
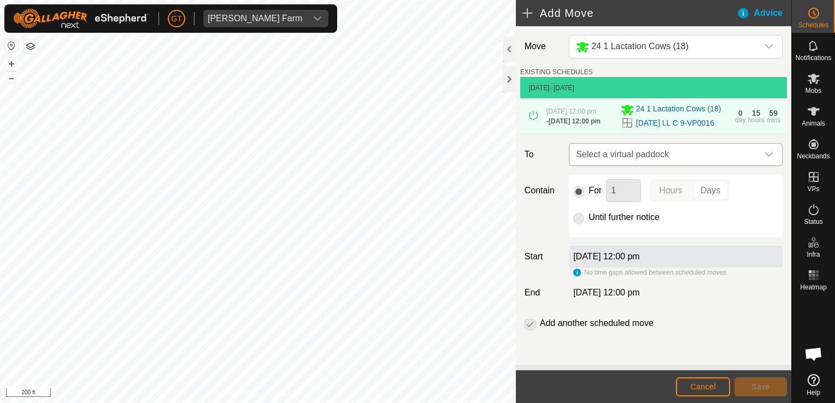
click at [761, 158] on div "dropdown trigger" at bounding box center [769, 155] width 22 height 22
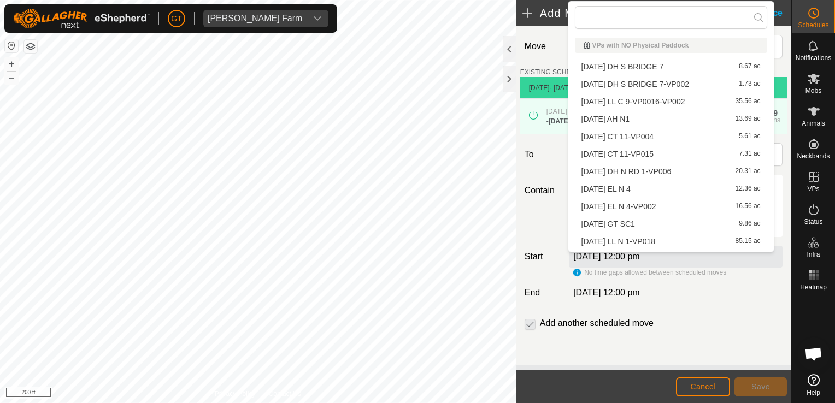
click at [686, 105] on li "[DATE] LL C 9-VP0016-VP002 35.56 ac" at bounding box center [671, 101] width 192 height 16
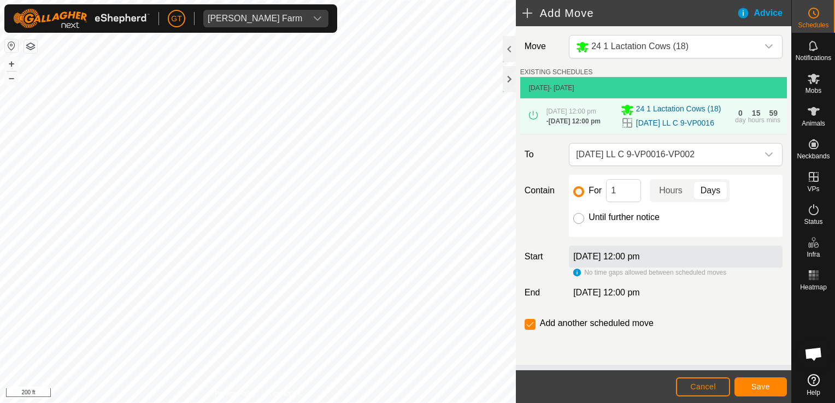
click at [578, 224] on input "Until further notice" at bounding box center [578, 218] width 11 height 11
radio input "true"
checkbox input "false"
click at [690, 88] on td "[DATE] - [DATE]" at bounding box center [653, 88] width 267 height 22
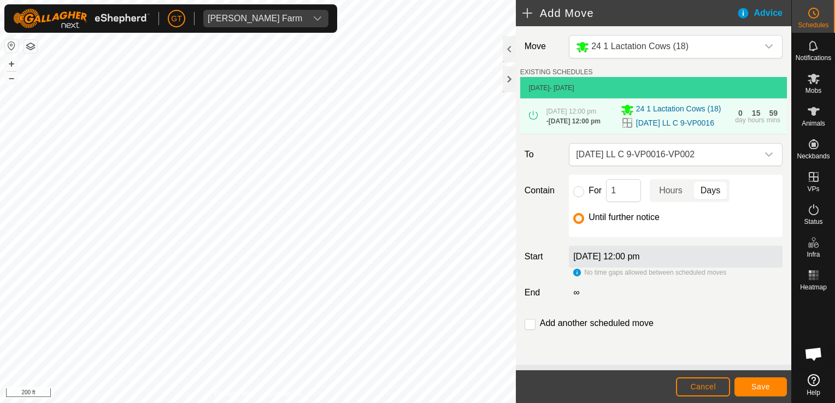
click at [726, 258] on div "[DATE] 12:00 pm" at bounding box center [676, 257] width 214 height 22
click at [759, 91] on td "[DATE] - [DATE]" at bounding box center [653, 88] width 267 height 22
click at [759, 126] on div "[DATE] 12:00 pm - [DATE] 12:00 pm 24 1 Lactation Cows [PHONE_NUMBER][DATE] LL C…" at bounding box center [653, 116] width 258 height 35
click at [708, 388] on span "Cancel" at bounding box center [703, 386] width 26 height 9
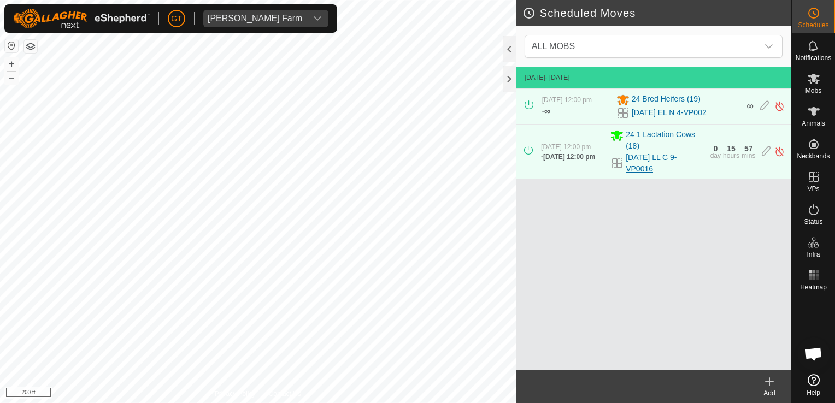
click at [647, 159] on link "[DATE] LL C 9-VP0016" at bounding box center [664, 163] width 78 height 23
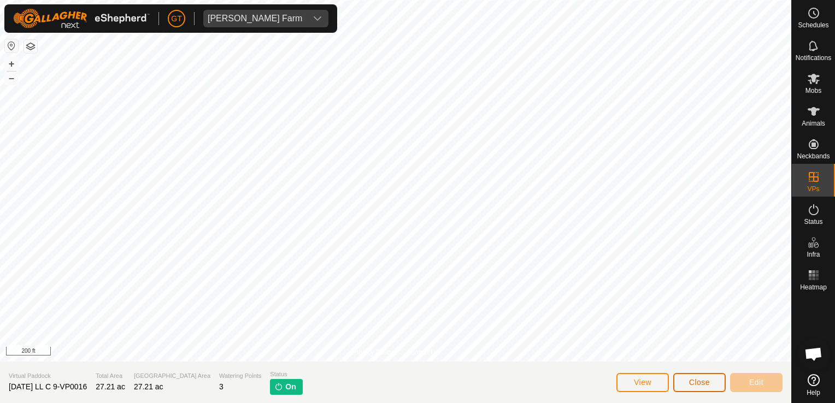
click at [690, 380] on span "Close" at bounding box center [699, 382] width 21 height 9
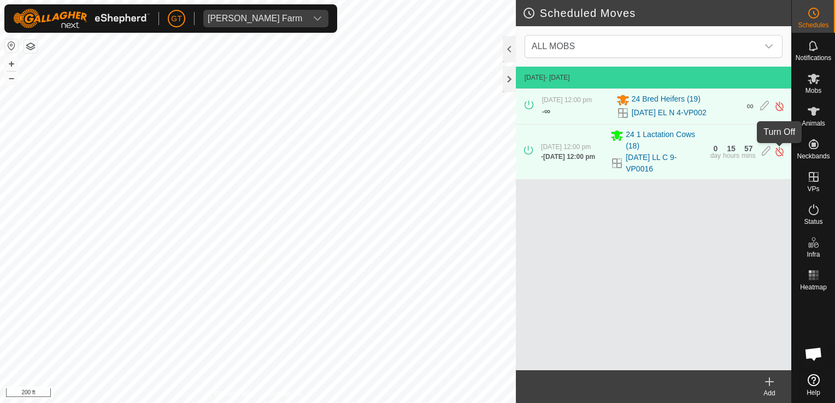
click at [778, 153] on img at bounding box center [779, 151] width 10 height 11
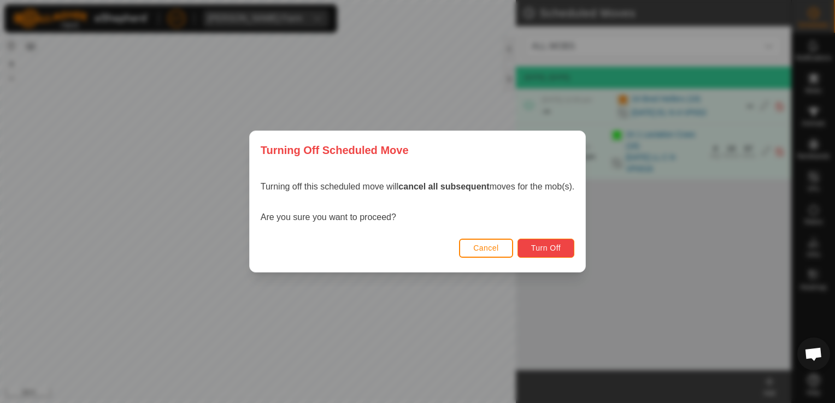
click at [557, 244] on span "Turn Off" at bounding box center [546, 248] width 30 height 9
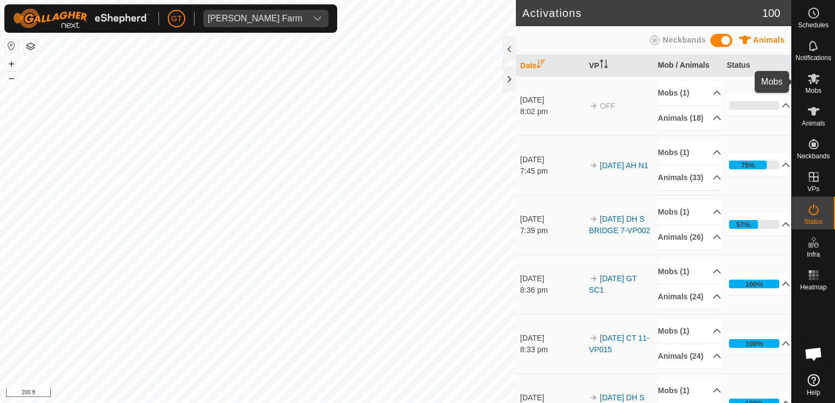
click at [815, 82] on icon at bounding box center [813, 79] width 12 height 10
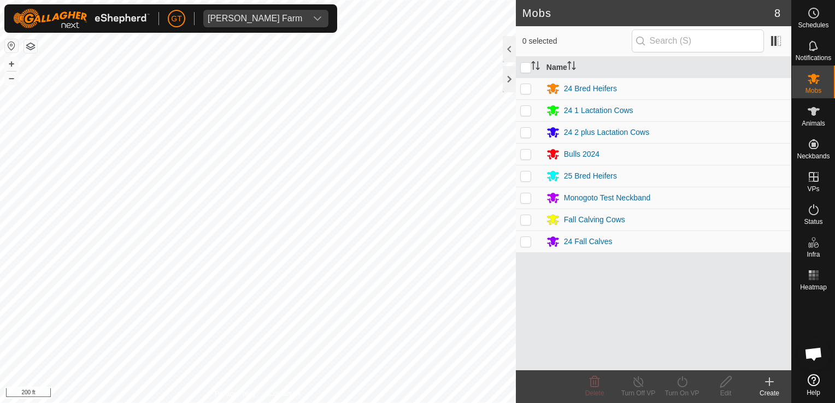
click at [525, 110] on p-checkbox at bounding box center [525, 110] width 11 height 9
checkbox input "true"
click at [677, 382] on icon at bounding box center [682, 381] width 10 height 11
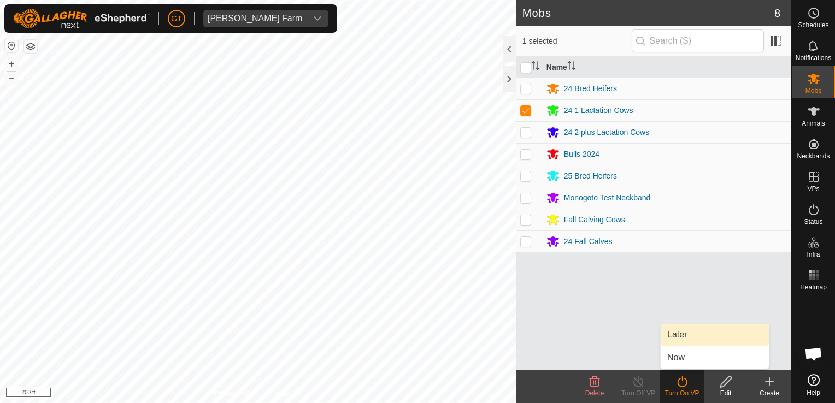
click at [702, 333] on link "Later" at bounding box center [714, 335] width 108 height 22
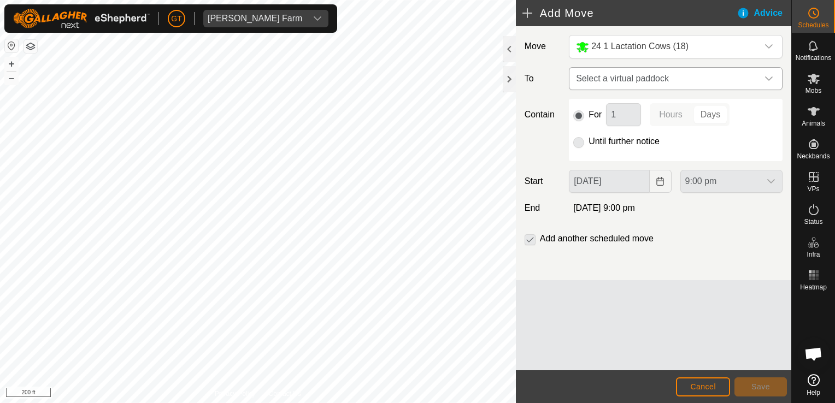
click at [770, 77] on icon "dropdown trigger" at bounding box center [768, 78] width 9 height 9
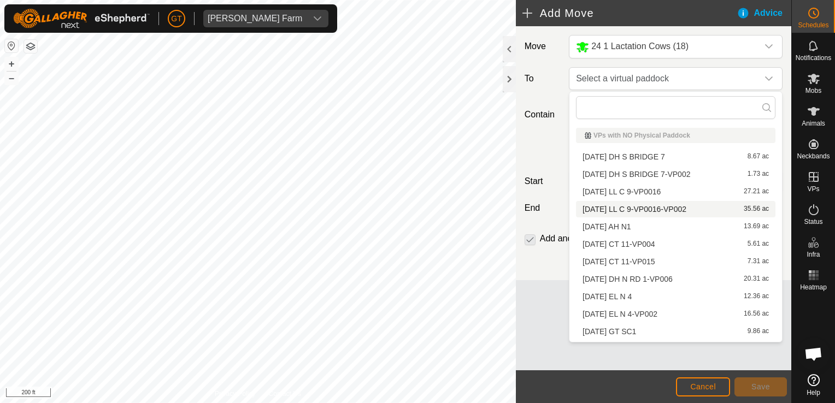
click at [714, 206] on li "[DATE] LL C 9-VP0016-VP002 35.56 ac" at bounding box center [675, 209] width 199 height 16
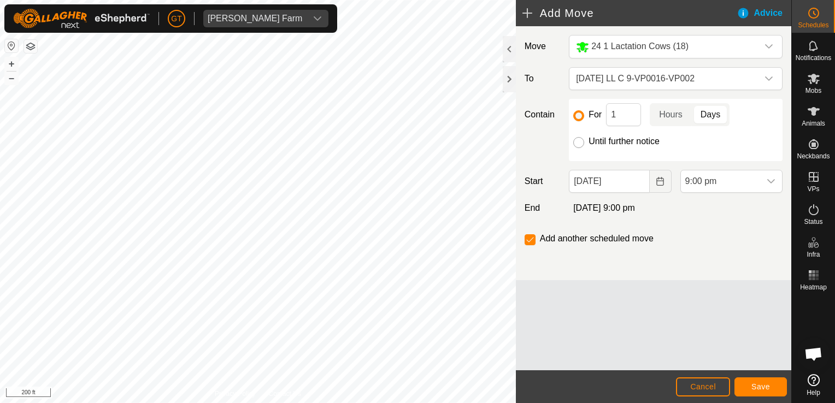
click at [580, 144] on input "Until further notice" at bounding box center [578, 142] width 11 height 11
radio input "true"
checkbox input "false"
click at [663, 182] on icon "Choose Date" at bounding box center [659, 181] width 7 height 9
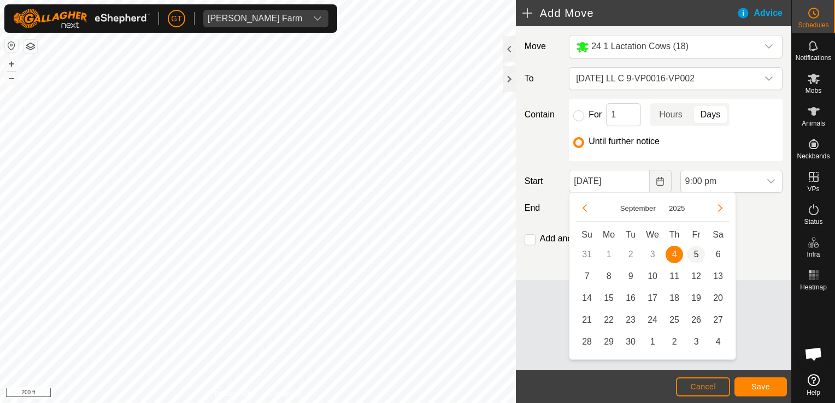
click at [695, 255] on span "5" at bounding box center [695, 254] width 17 height 17
type input "[DATE]"
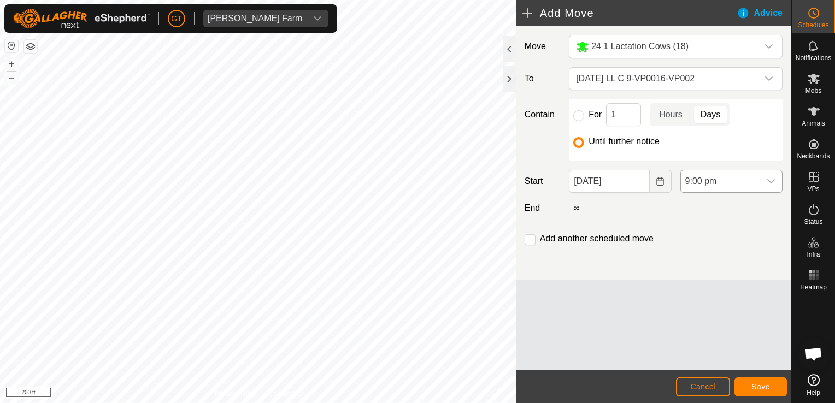
click at [773, 179] on icon "dropdown trigger" at bounding box center [770, 181] width 9 height 9
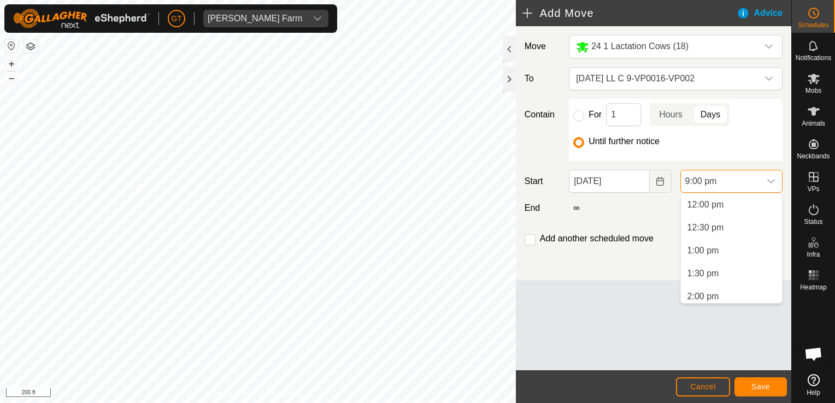
scroll to position [544, 0]
click at [738, 214] on li "12:00 pm" at bounding box center [731, 211] width 101 height 22
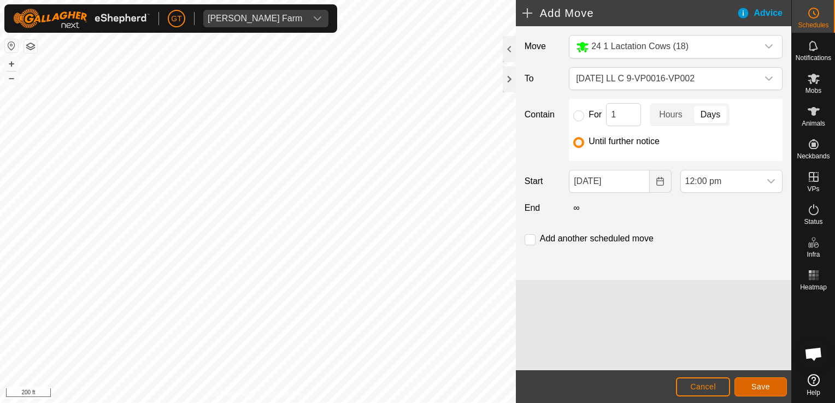
drag, startPoint x: 755, startPoint y: 391, endPoint x: 761, endPoint y: 401, distance: 11.7
click at [761, 401] on footer "Cancel Save" at bounding box center [653, 386] width 275 height 33
drag, startPoint x: 749, startPoint y: 383, endPoint x: 769, endPoint y: 383, distance: 19.7
click at [769, 383] on button "Save" at bounding box center [760, 386] width 52 height 19
